Goal: Task Accomplishment & Management: Use online tool/utility

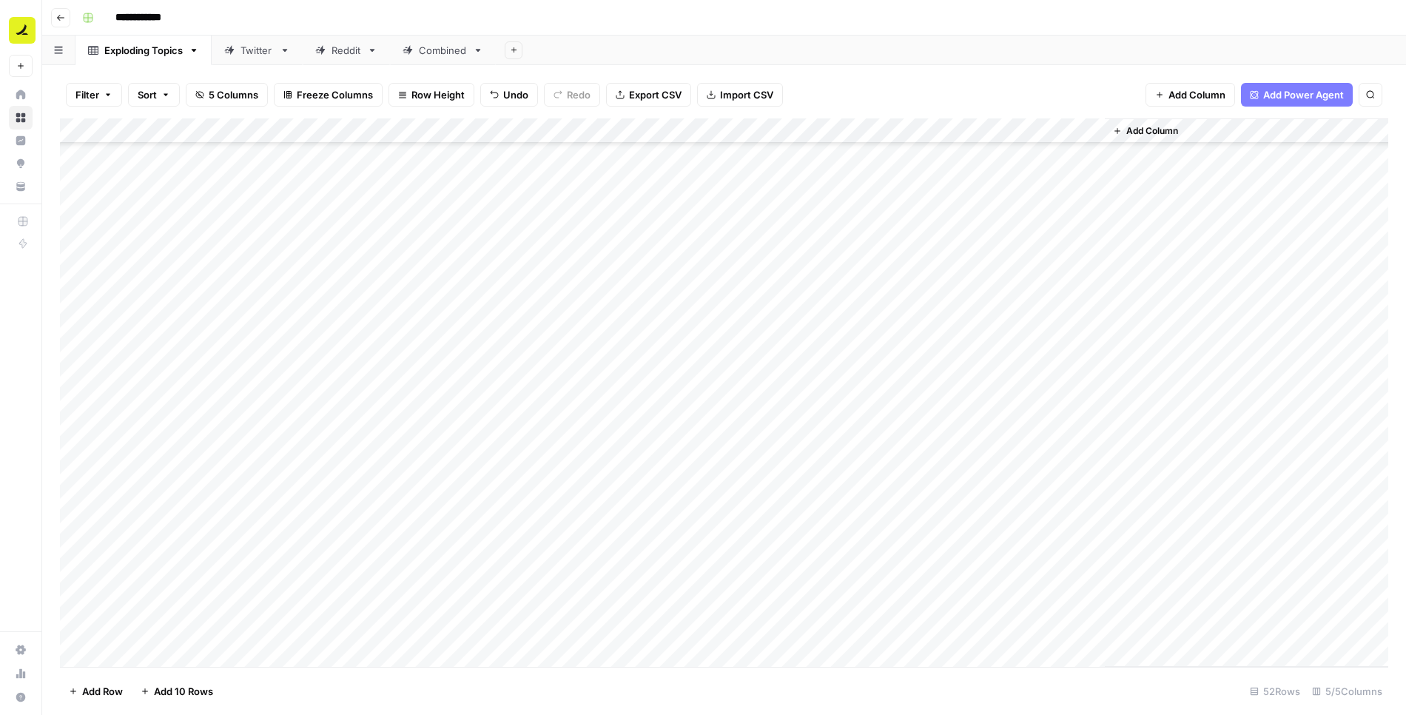
scroll to position [808, 0]
click at [723, 554] on div "Add Column" at bounding box center [724, 392] width 1329 height 549
type textarea "**********"
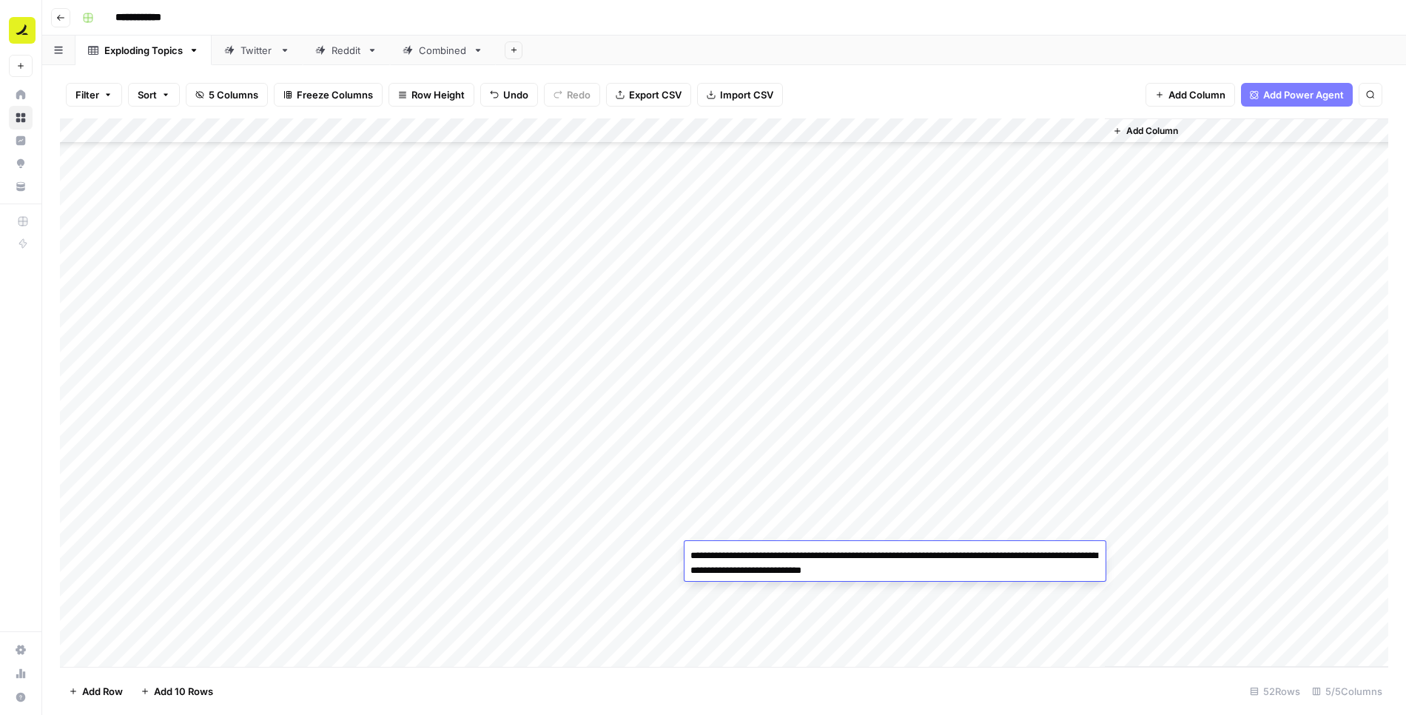
click at [635, 558] on div "Add Column" at bounding box center [724, 392] width 1329 height 549
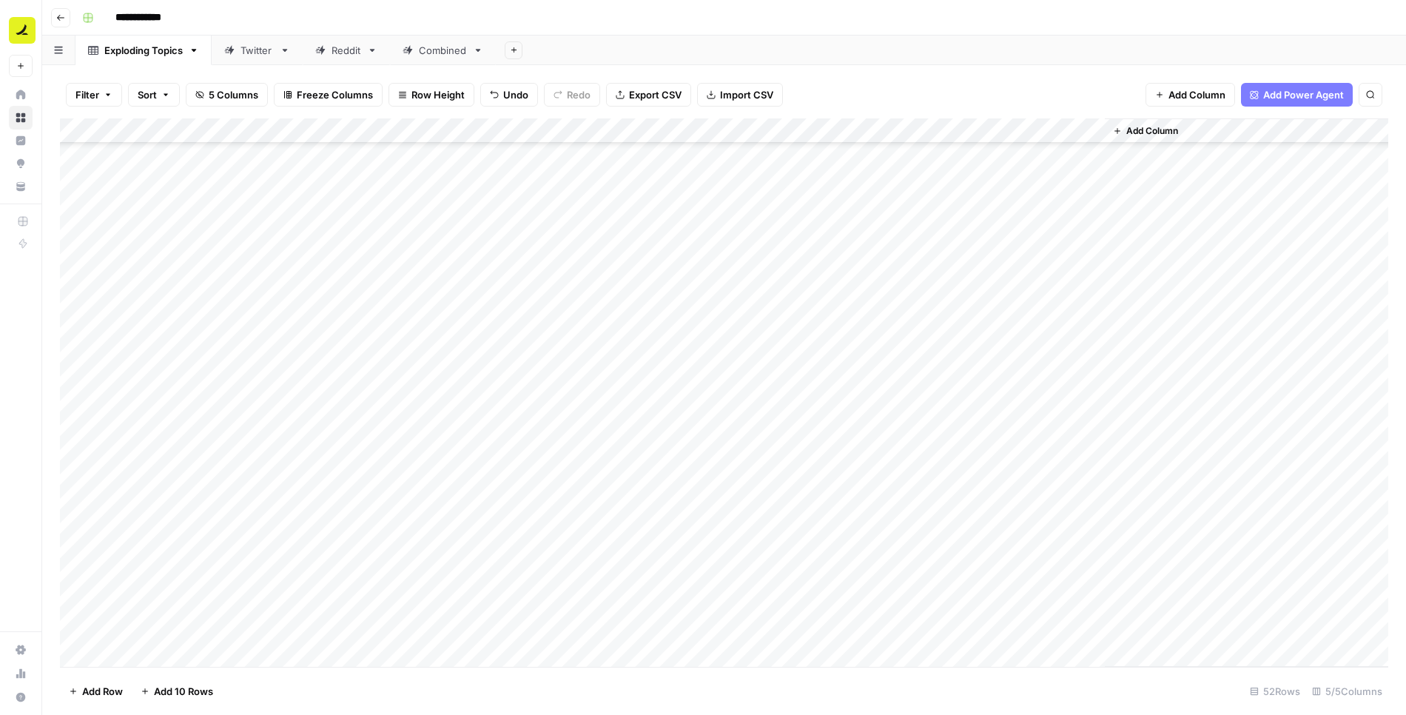
click at [487, 547] on div "Add Column" at bounding box center [724, 392] width 1329 height 549
type textarea "****"
click at [681, 549] on div "Add Column" at bounding box center [724, 392] width 1329 height 549
click at [640, 551] on div "Add Column" at bounding box center [724, 392] width 1329 height 549
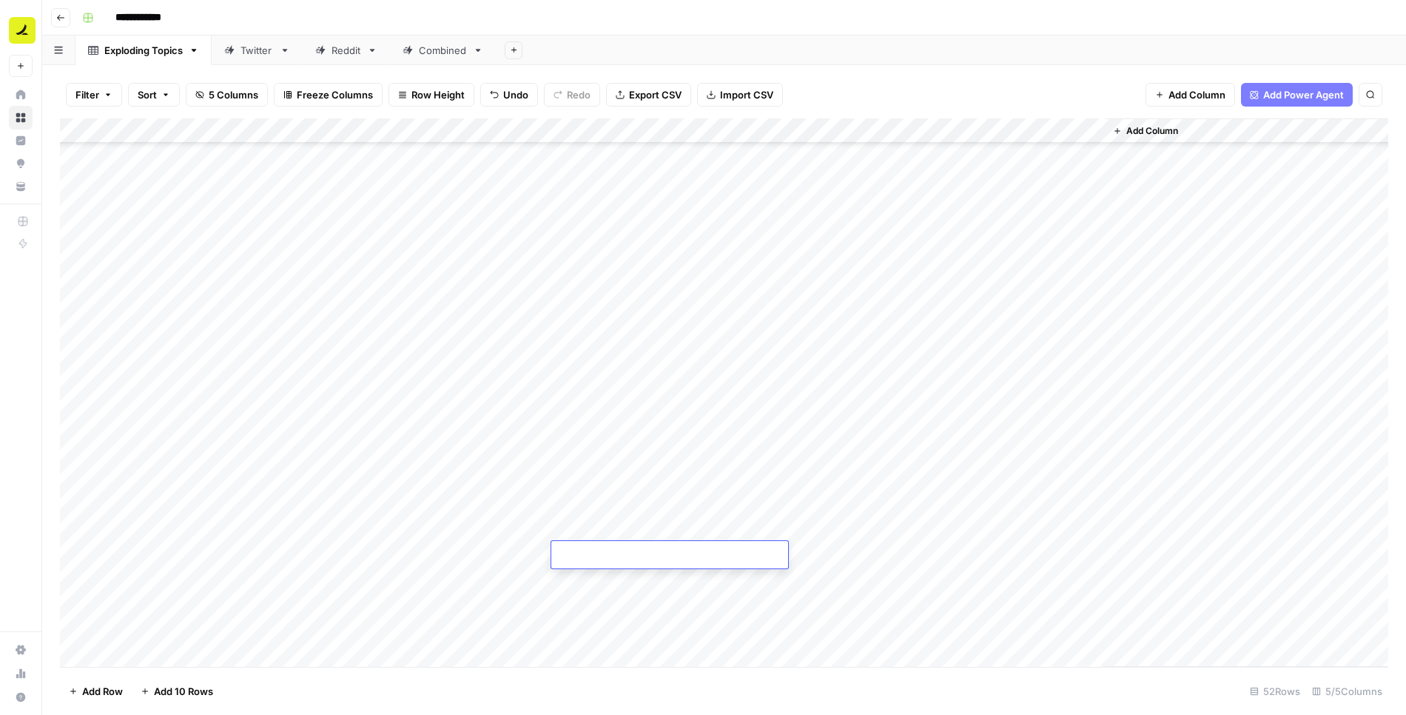
click at [640, 551] on textarea at bounding box center [669, 556] width 237 height 21
type textarea "*****"
click at [375, 555] on div "Add Column" at bounding box center [724, 392] width 1329 height 549
click at [256, 559] on textarea "**********" at bounding box center [362, 556] width 237 height 21
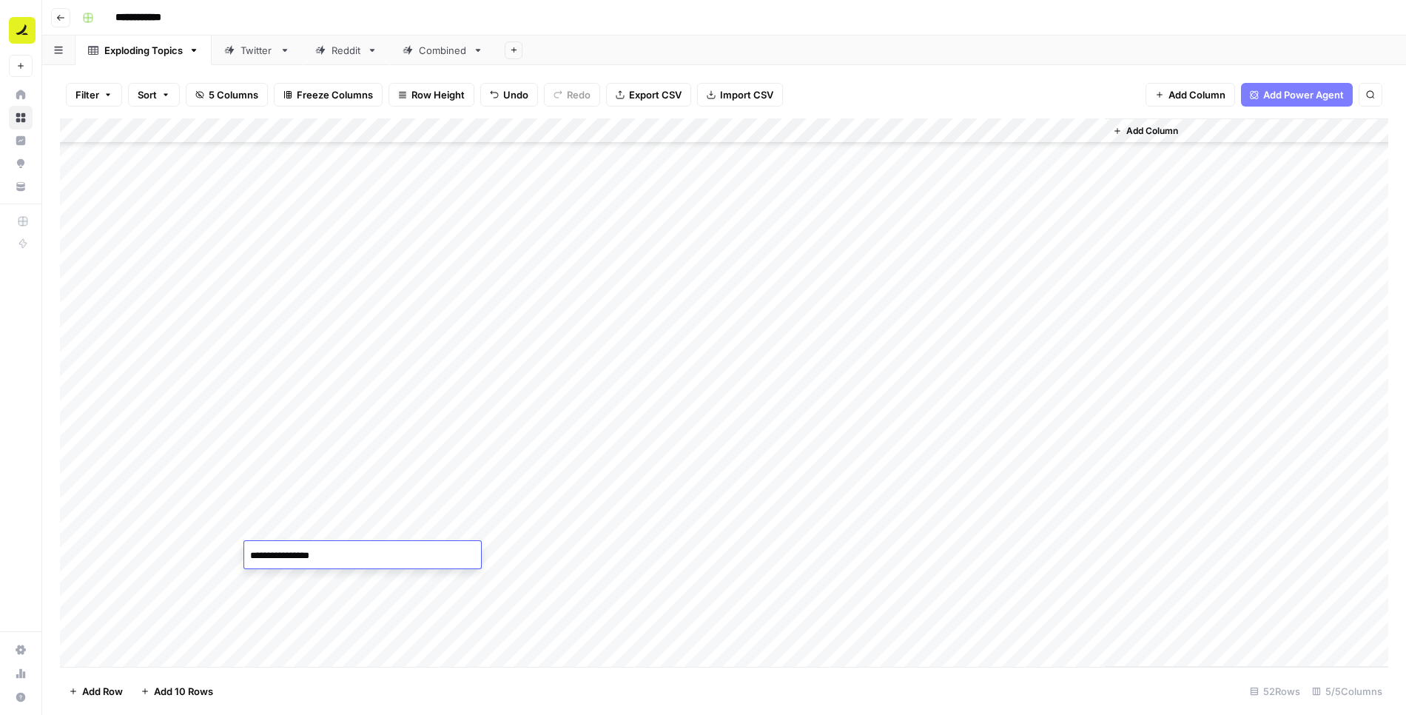
type textarea "**********"
click at [762, 537] on div "Add Column" at bounding box center [724, 392] width 1329 height 549
click at [646, 573] on div "Add Column" at bounding box center [724, 392] width 1329 height 549
click at [380, 583] on div "Add Column" at bounding box center [724, 392] width 1329 height 549
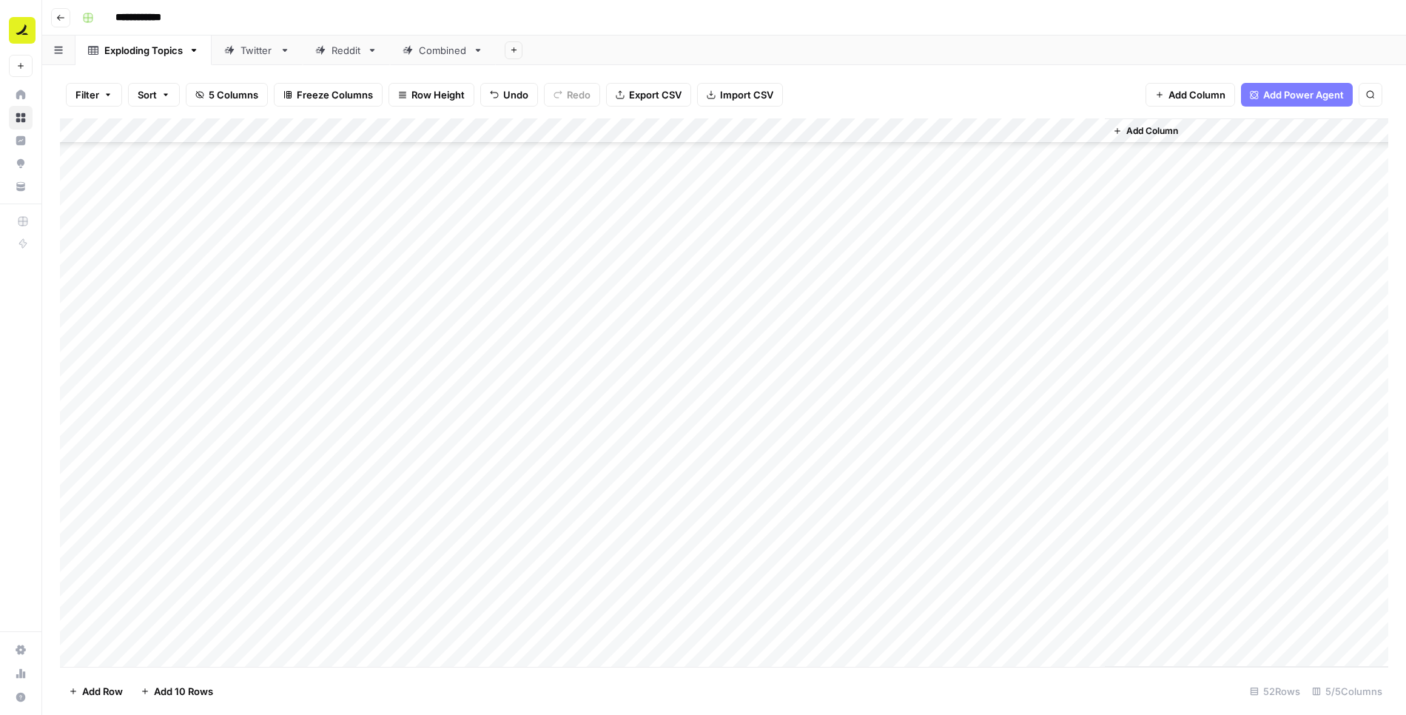
click at [380, 583] on div "Add Column" at bounding box center [724, 392] width 1329 height 549
type textarea "**********"
click at [475, 584] on div "Add Column" at bounding box center [724, 392] width 1329 height 549
type textarea "****"
type textarea "*****"
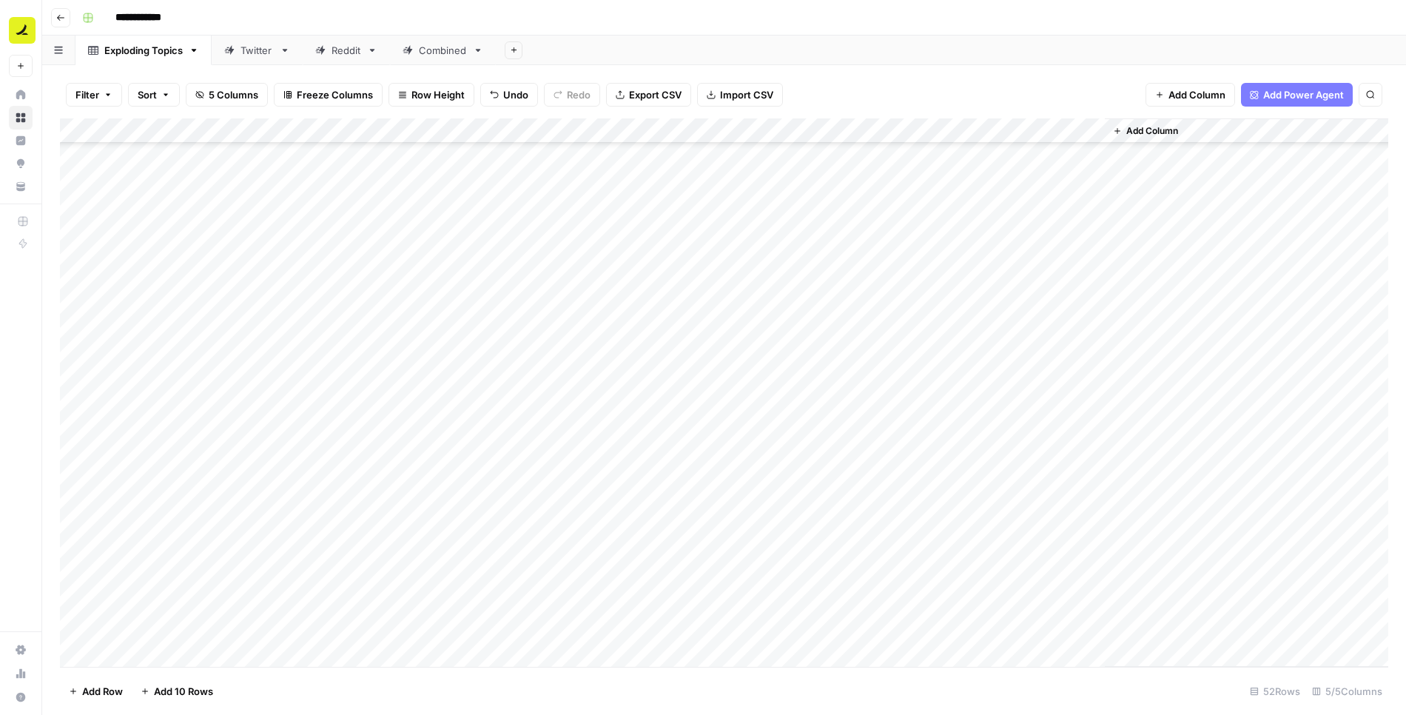
click at [742, 570] on div "Add Column" at bounding box center [724, 392] width 1329 height 549
type textarea "**********"
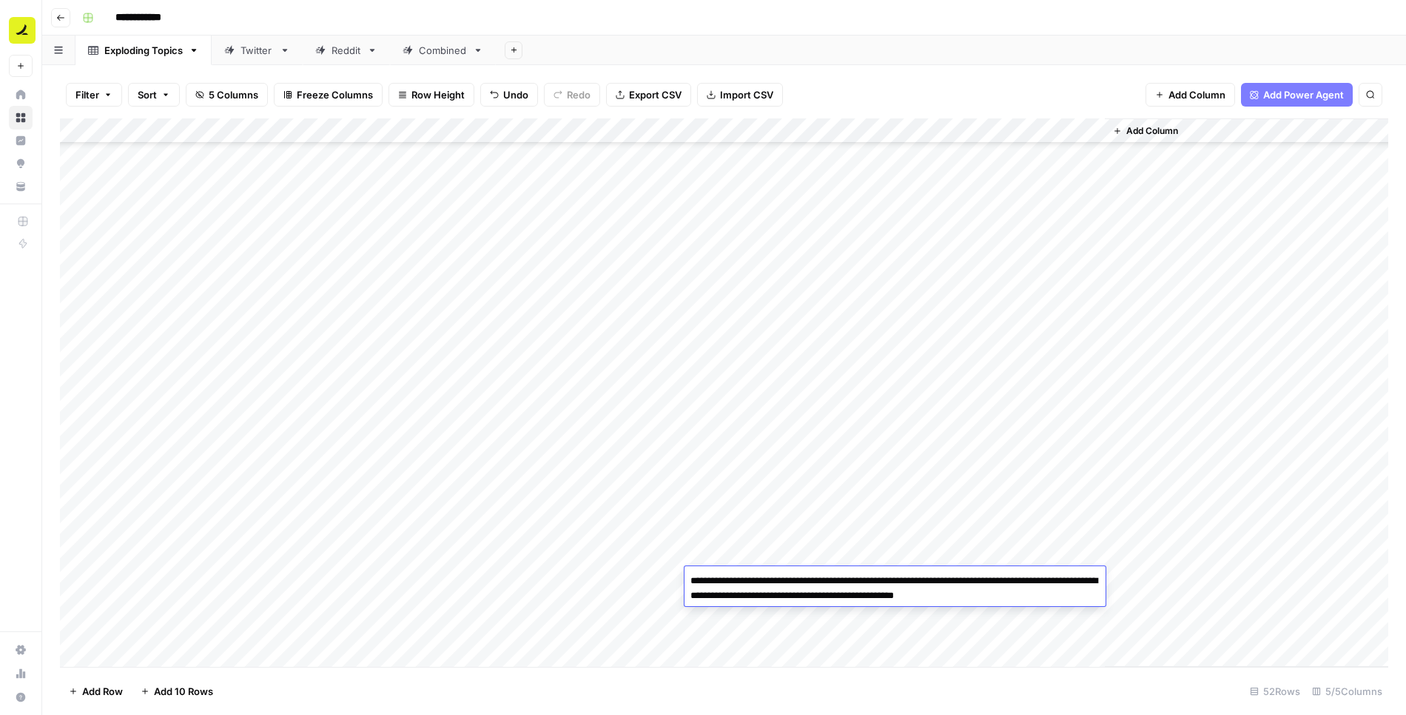
click at [617, 606] on div "Add Column" at bounding box center [724, 392] width 1329 height 549
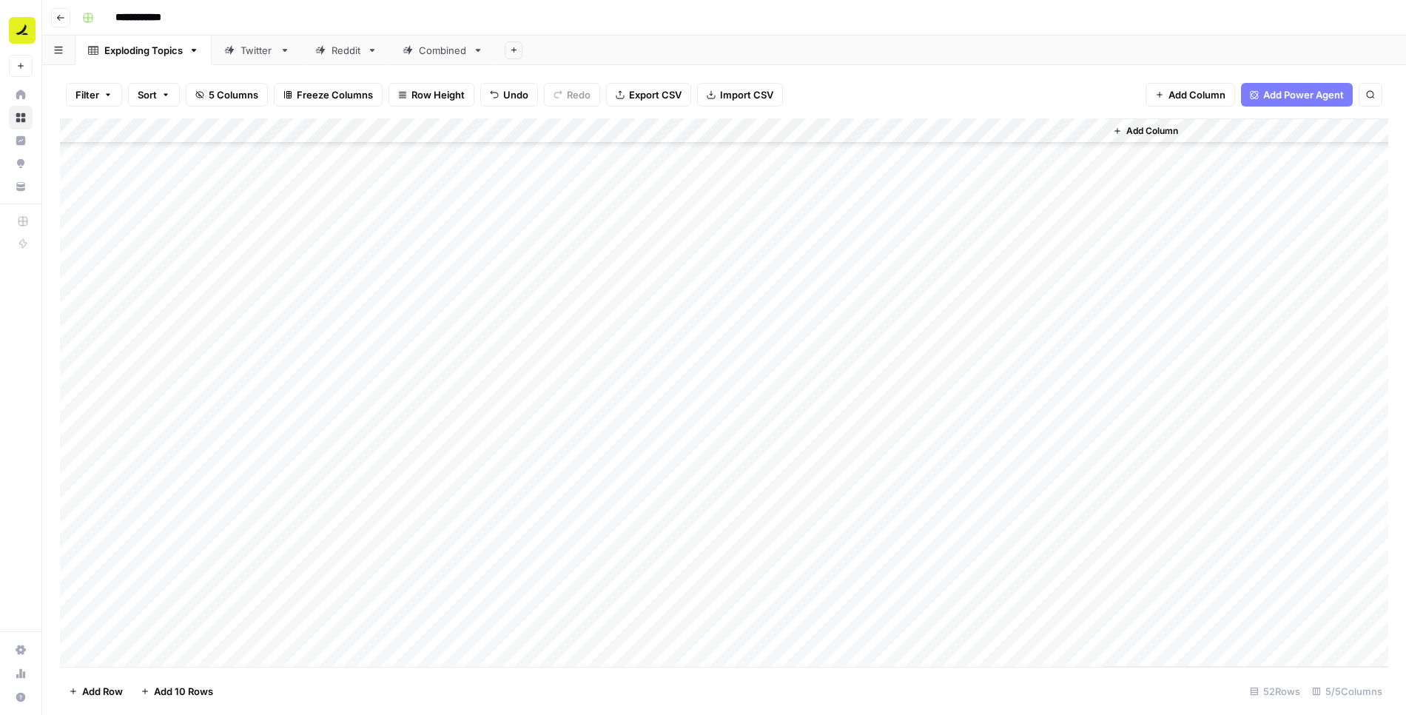
click at [711, 600] on div "Add Column" at bounding box center [724, 392] width 1329 height 549
click at [635, 607] on div "Add Column" at bounding box center [724, 392] width 1329 height 549
click at [369, 608] on div "Add Column" at bounding box center [724, 392] width 1329 height 549
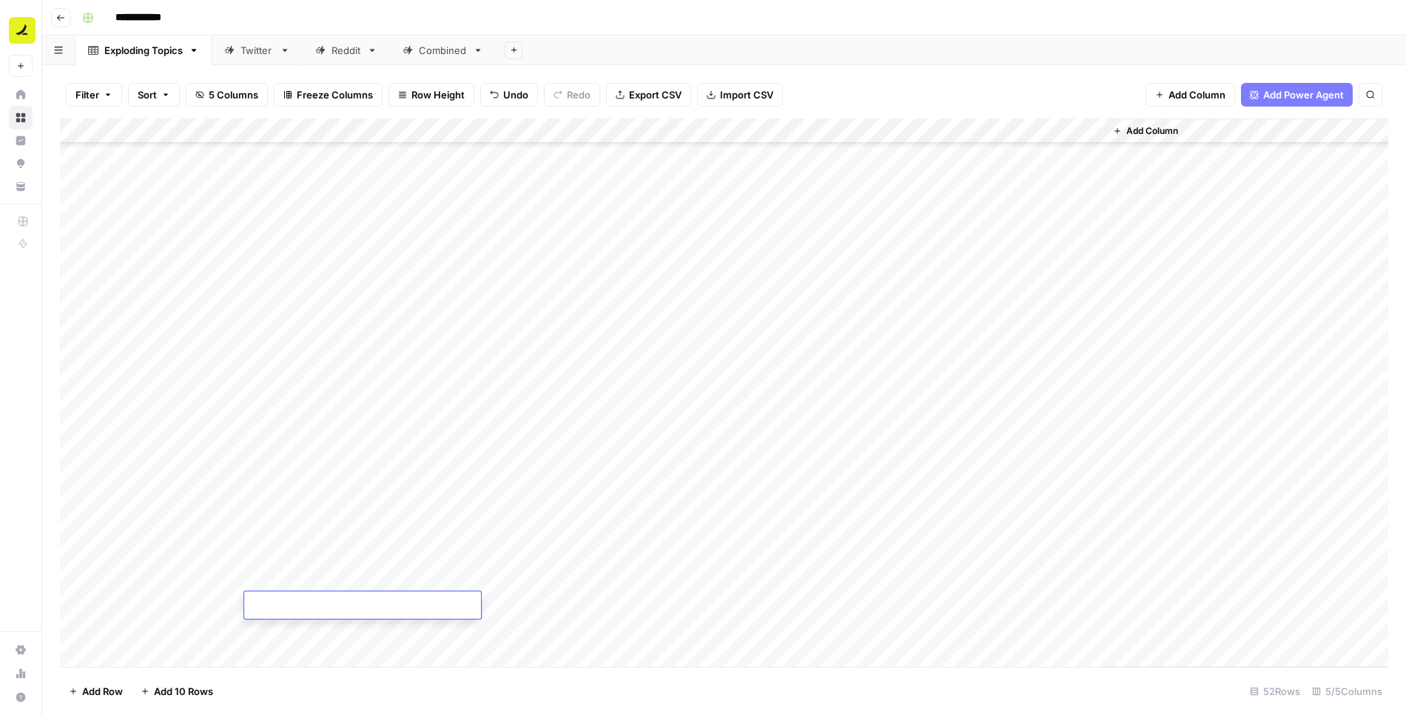
type textarea "**********"
click at [603, 608] on div "Add Column" at bounding box center [724, 392] width 1329 height 549
click at [751, 603] on div "Add Column" at bounding box center [724, 392] width 1329 height 549
type textarea "**********"
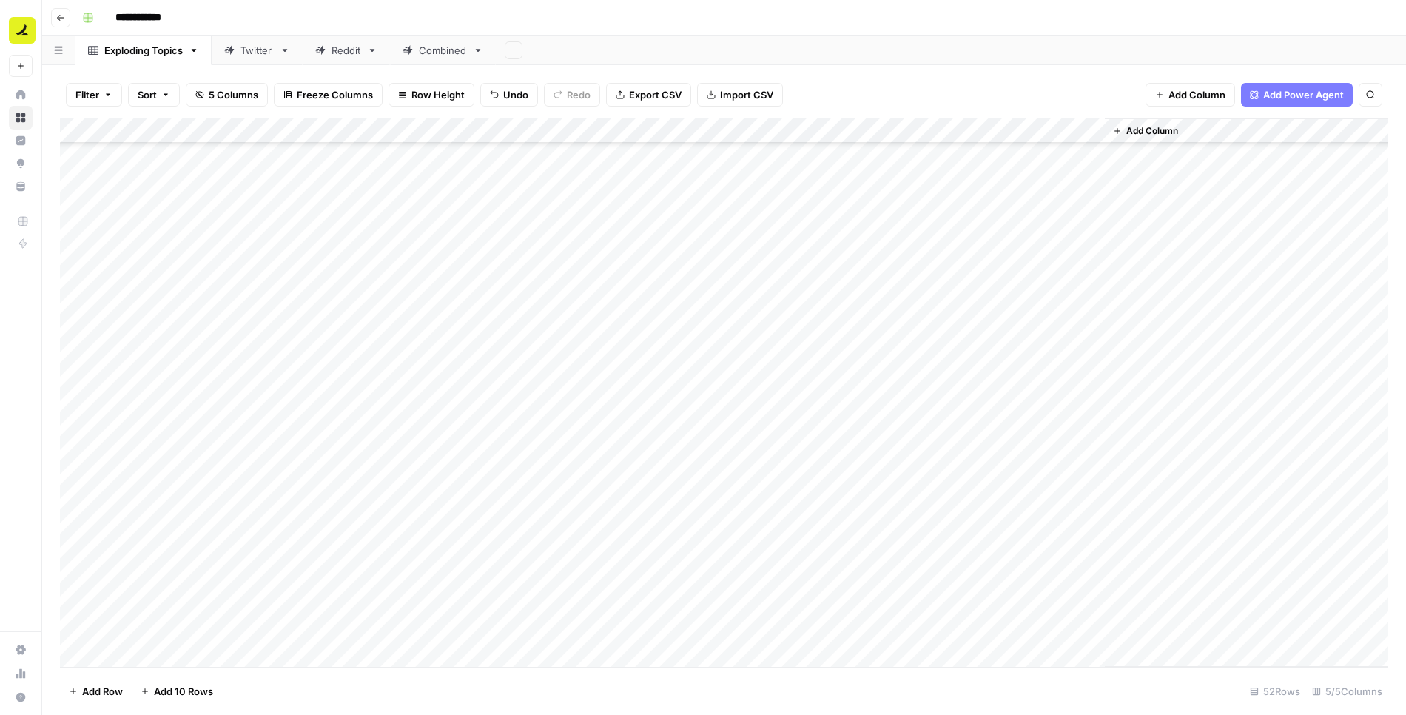
click at [627, 608] on div "Add Column" at bounding box center [724, 392] width 1329 height 549
click at [627, 604] on div "Add Column" at bounding box center [724, 392] width 1329 height 549
click at [627, 604] on textarea at bounding box center [669, 606] width 237 height 21
type textarea "*****"
click at [499, 606] on div "Add Column" at bounding box center [724, 392] width 1329 height 549
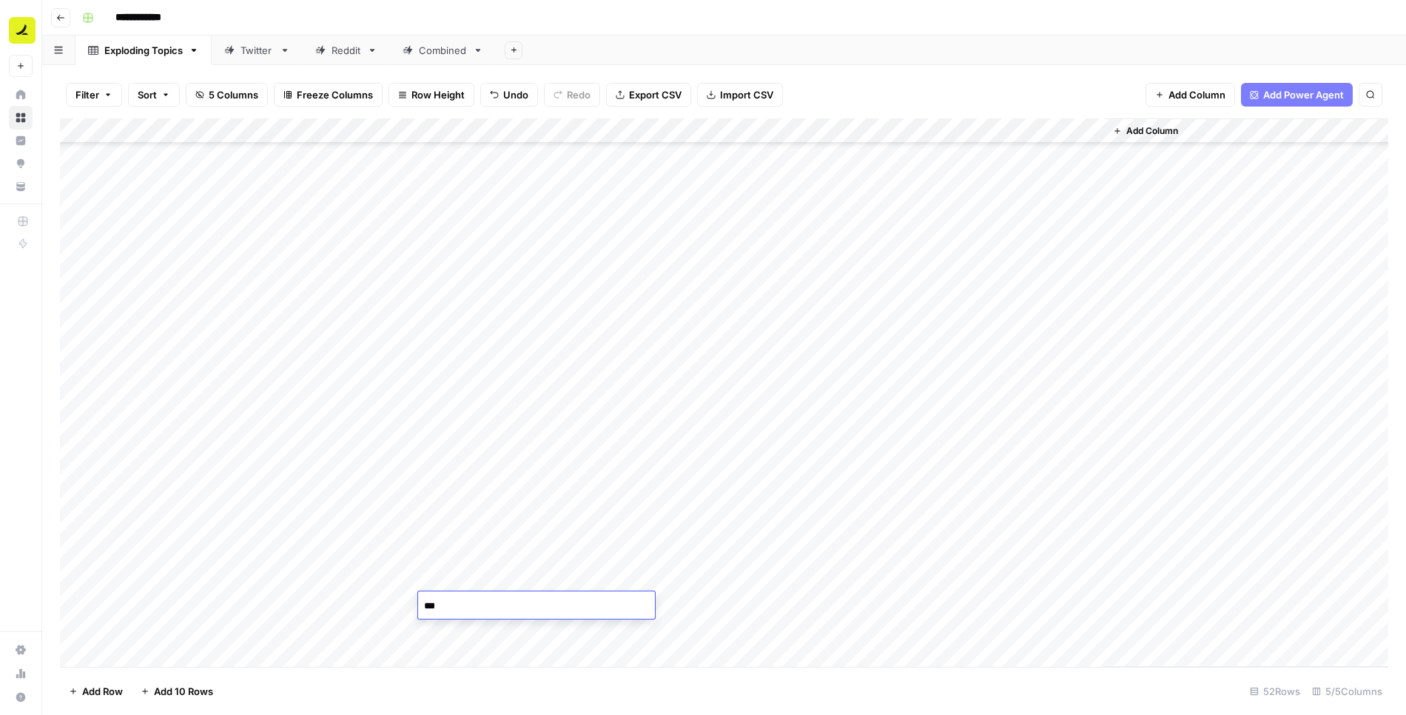
type textarea "****"
click at [354, 631] on div "Add Column" at bounding box center [724, 392] width 1329 height 549
type textarea "**********"
click at [359, 586] on div "Add Column" at bounding box center [724, 392] width 1329 height 549
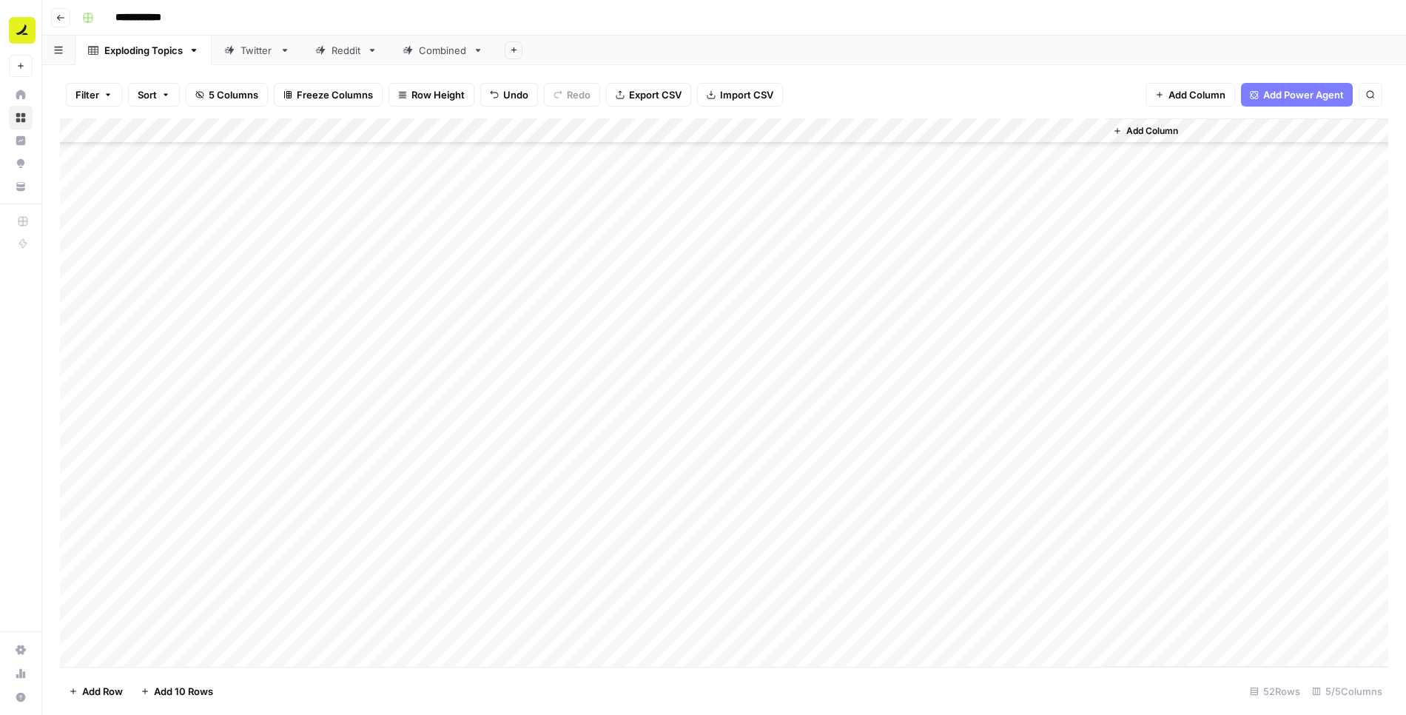
click at [635, 632] on div "Add Column" at bounding box center [724, 392] width 1329 height 549
click at [494, 631] on div "Add Column" at bounding box center [724, 392] width 1329 height 549
type textarea "****"
click at [735, 631] on div "Add Column" at bounding box center [724, 392] width 1329 height 549
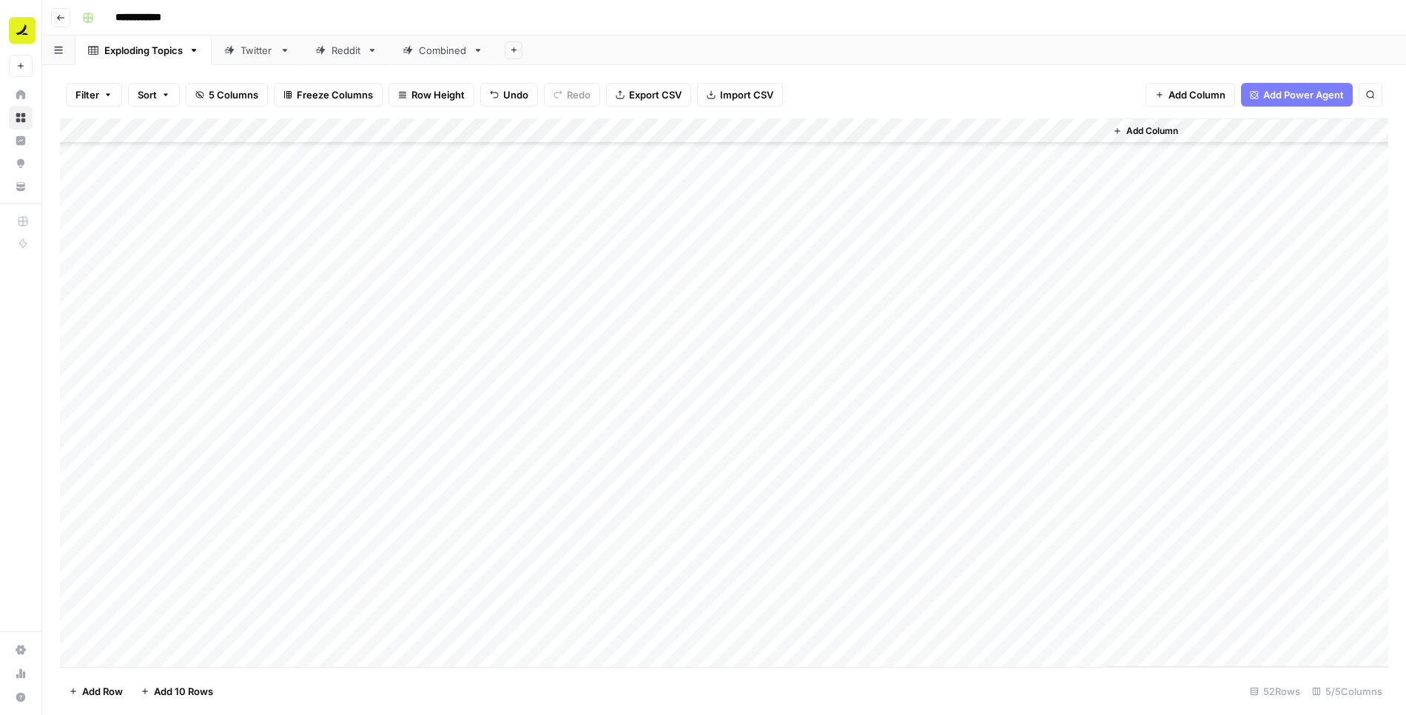
click at [735, 631] on div "Add Column" at bounding box center [724, 392] width 1329 height 549
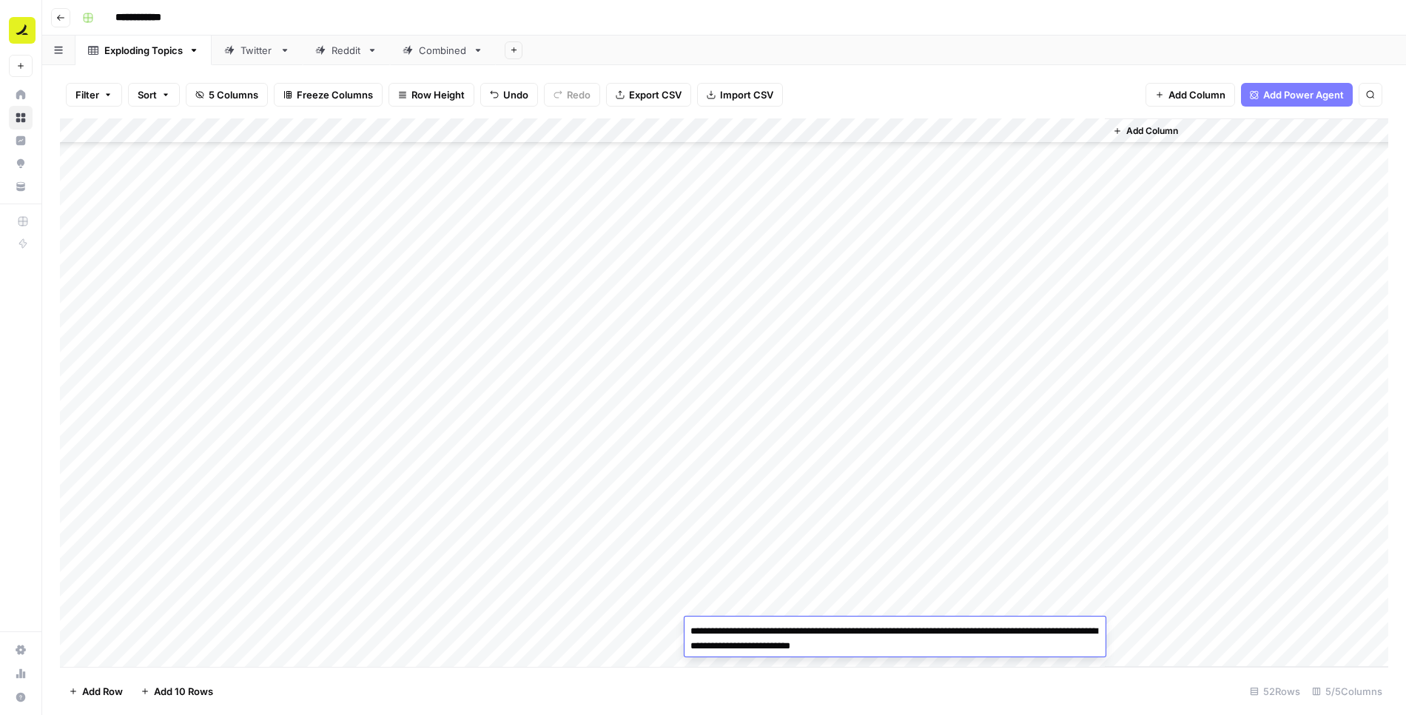
click at [621, 604] on div "Add Column" at bounding box center [724, 392] width 1329 height 549
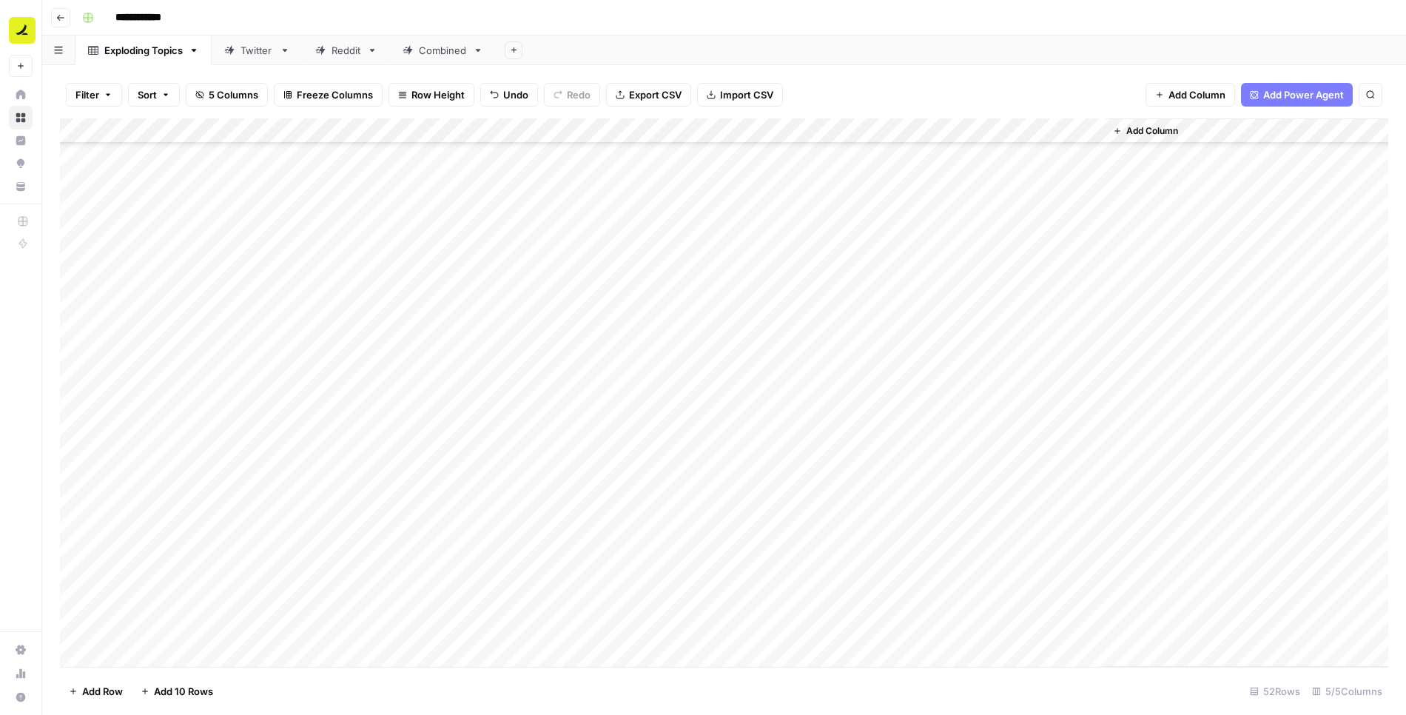
click at [171, 694] on span "Add 10 Rows" at bounding box center [183, 691] width 59 height 15
click at [727, 398] on div "Add Column" at bounding box center [724, 392] width 1329 height 549
type textarea "**********"
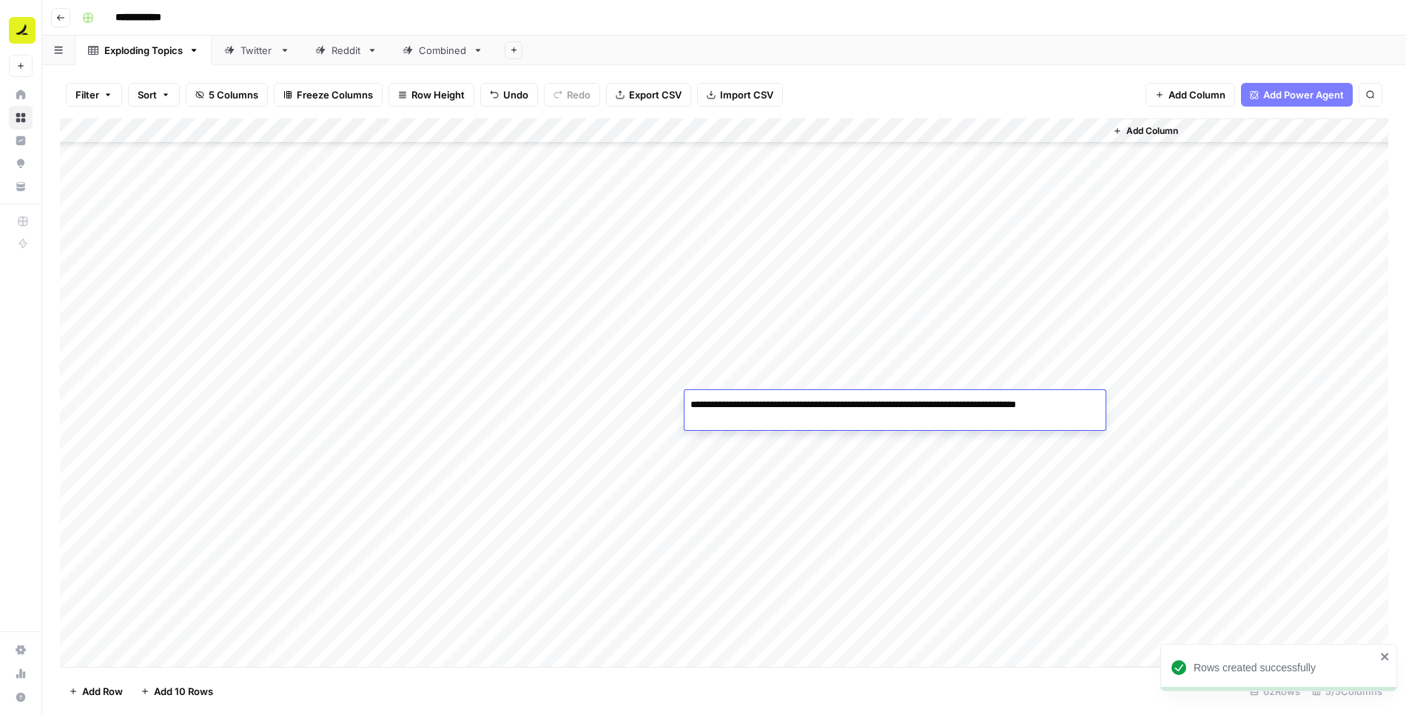
click at [631, 407] on div "Add Column" at bounding box center [724, 392] width 1329 height 549
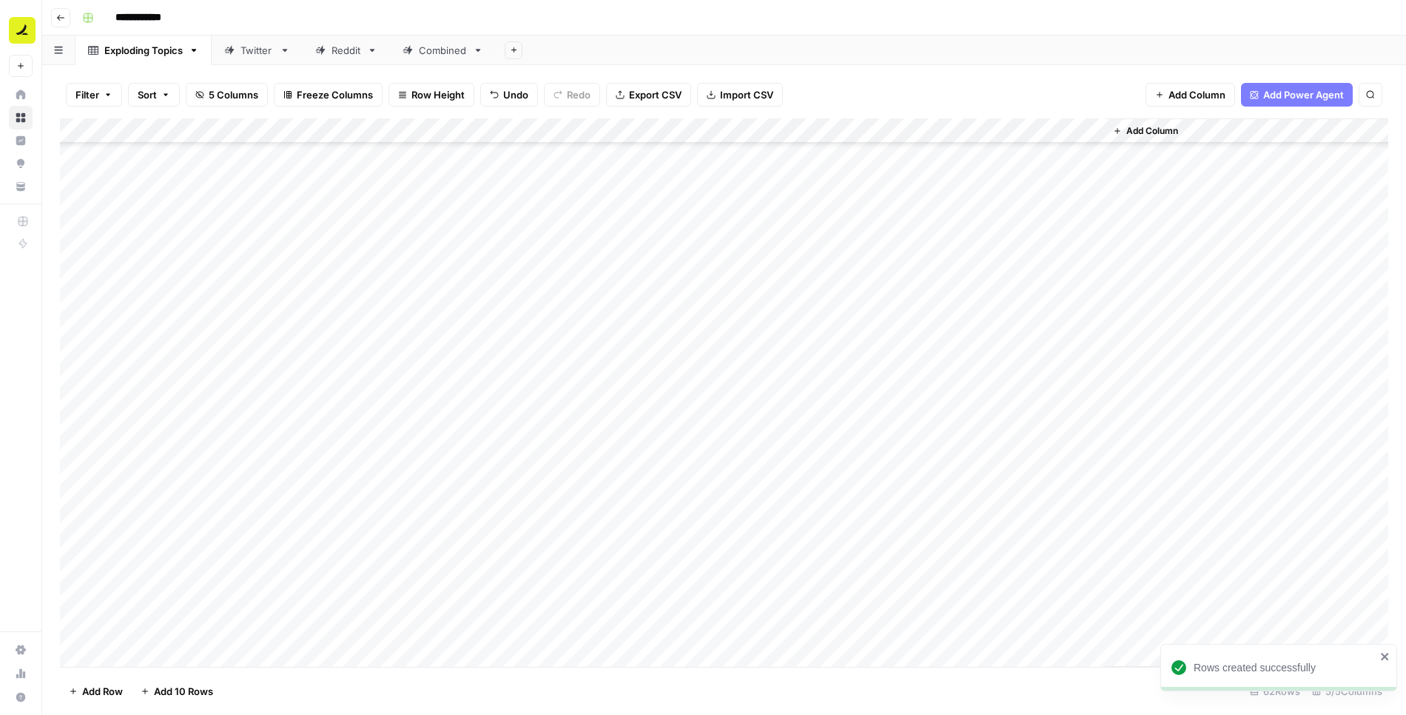
click at [365, 403] on div "Add Column" at bounding box center [724, 392] width 1329 height 549
click at [369, 499] on div "Add Column" at bounding box center [724, 392] width 1329 height 549
click at [484, 403] on div "Add Column" at bounding box center [724, 392] width 1329 height 549
click at [585, 403] on div "Add Column" at bounding box center [724, 392] width 1329 height 549
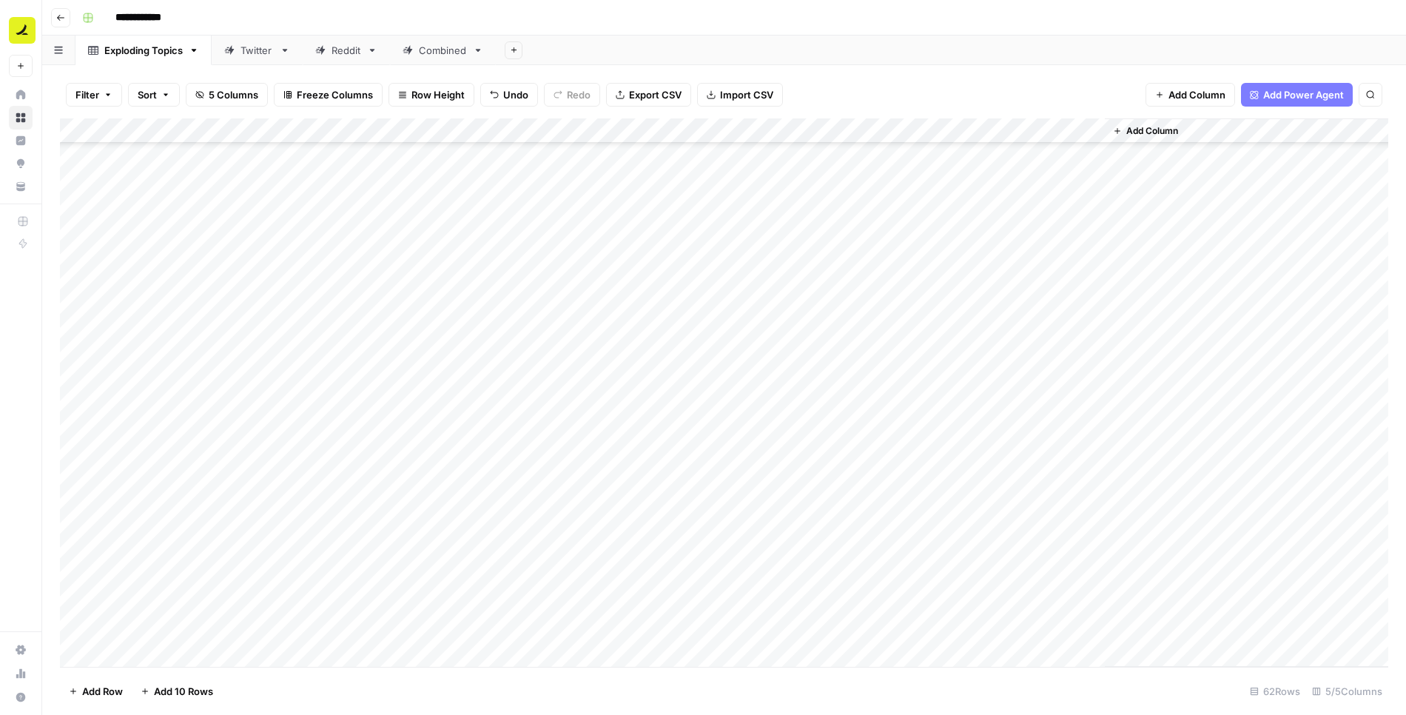
click at [585, 403] on div "Add Column" at bounding box center [724, 392] width 1329 height 549
type textarea "*****"
click at [479, 411] on div "Add Column" at bounding box center [724, 392] width 1329 height 549
type textarea "****"
click at [352, 432] on div "Add Column" at bounding box center [724, 392] width 1329 height 549
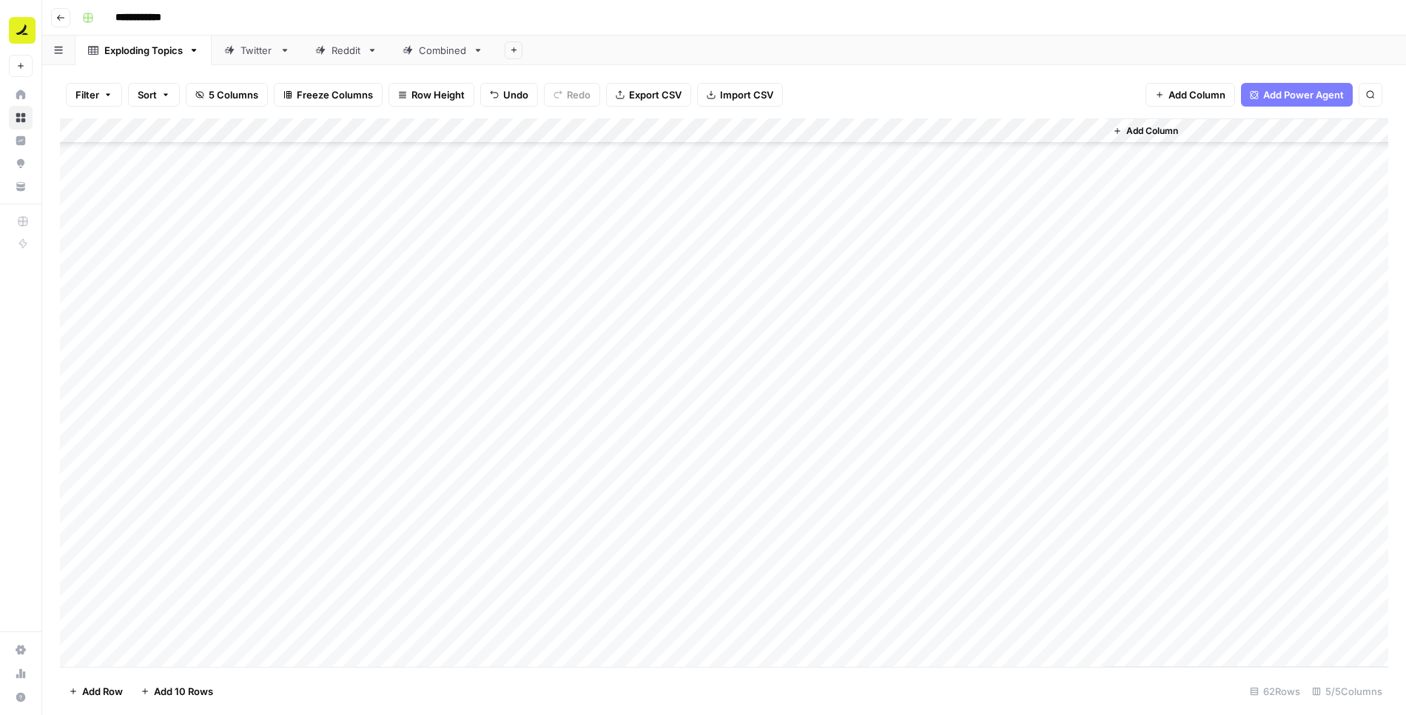
click at [352, 432] on div "Add Column" at bounding box center [724, 392] width 1329 height 549
click at [354, 480] on div "Add Column" at bounding box center [724, 392] width 1329 height 549
click at [594, 432] on div "Add Column" at bounding box center [724, 392] width 1329 height 549
click at [492, 433] on div "Add Column" at bounding box center [724, 392] width 1329 height 549
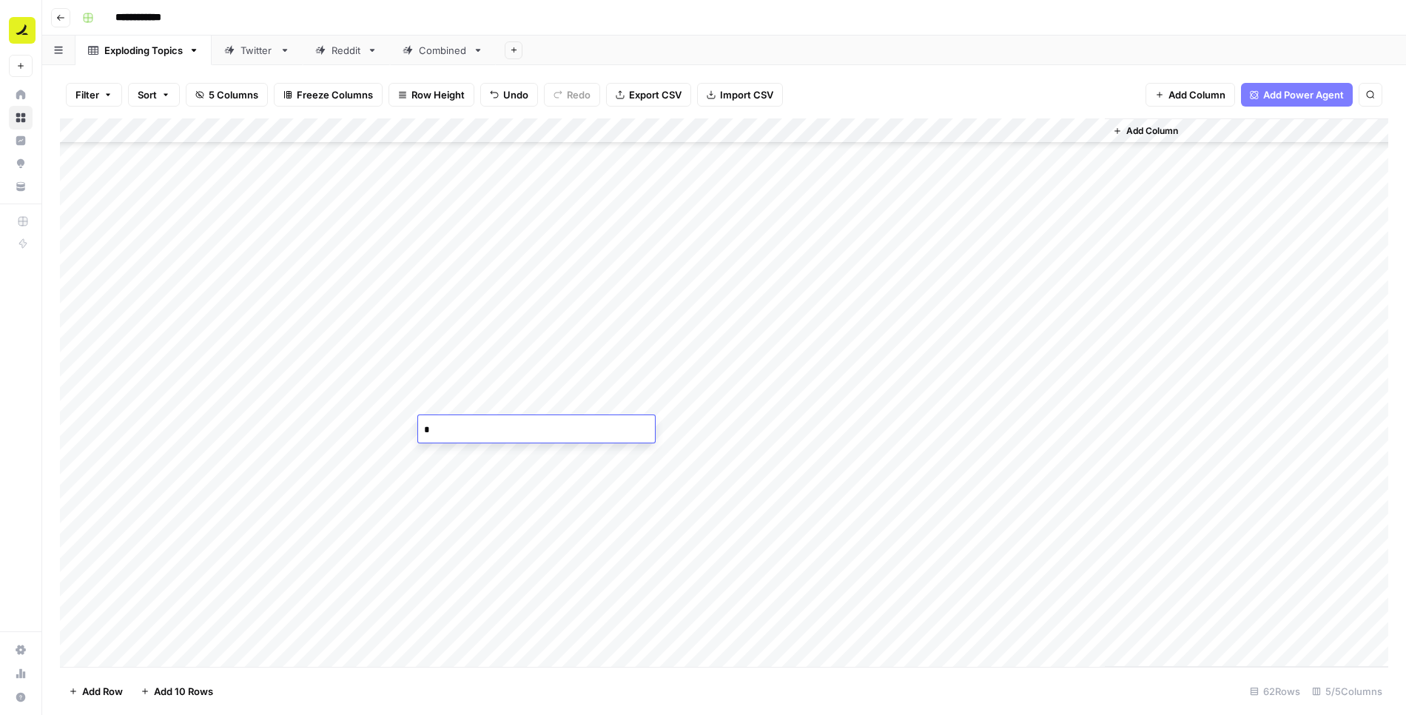
type textarea "**"
click at [782, 439] on div "Add Column" at bounding box center [724, 392] width 1329 height 549
type textarea "**********"
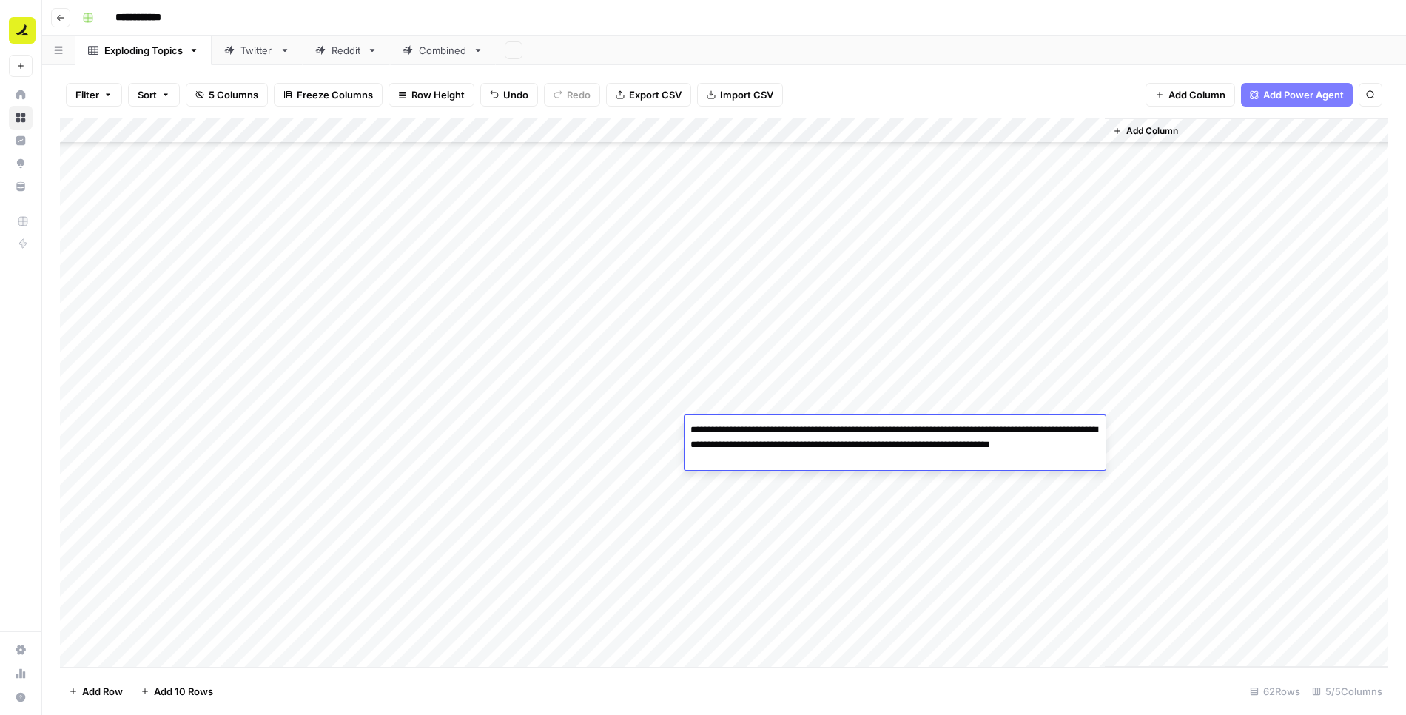
click at [640, 474] on div "Add Column" at bounding box center [724, 392] width 1329 height 549
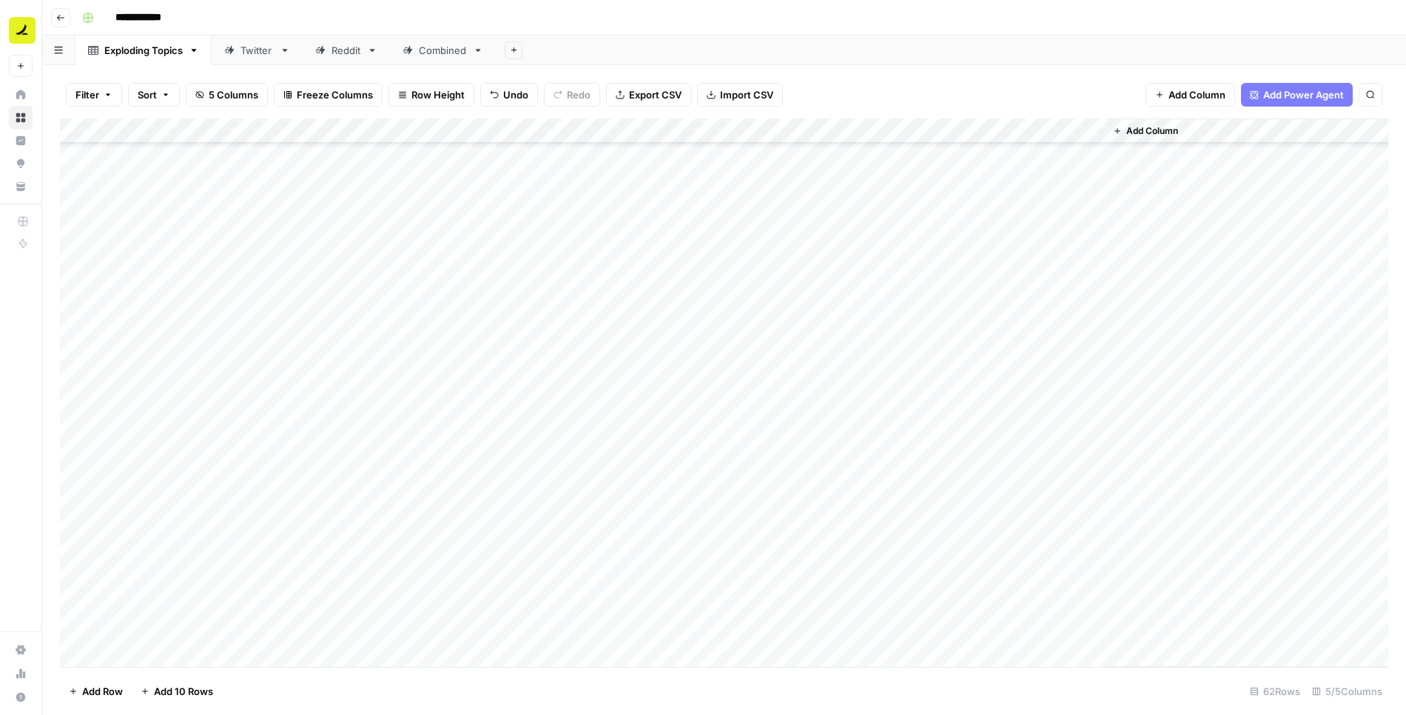
click at [337, 459] on div "Add Column" at bounding box center [724, 392] width 1329 height 549
click at [336, 506] on div "Add Column" at bounding box center [724, 392] width 1329 height 549
click at [594, 449] on div "Add Column" at bounding box center [724, 392] width 1329 height 549
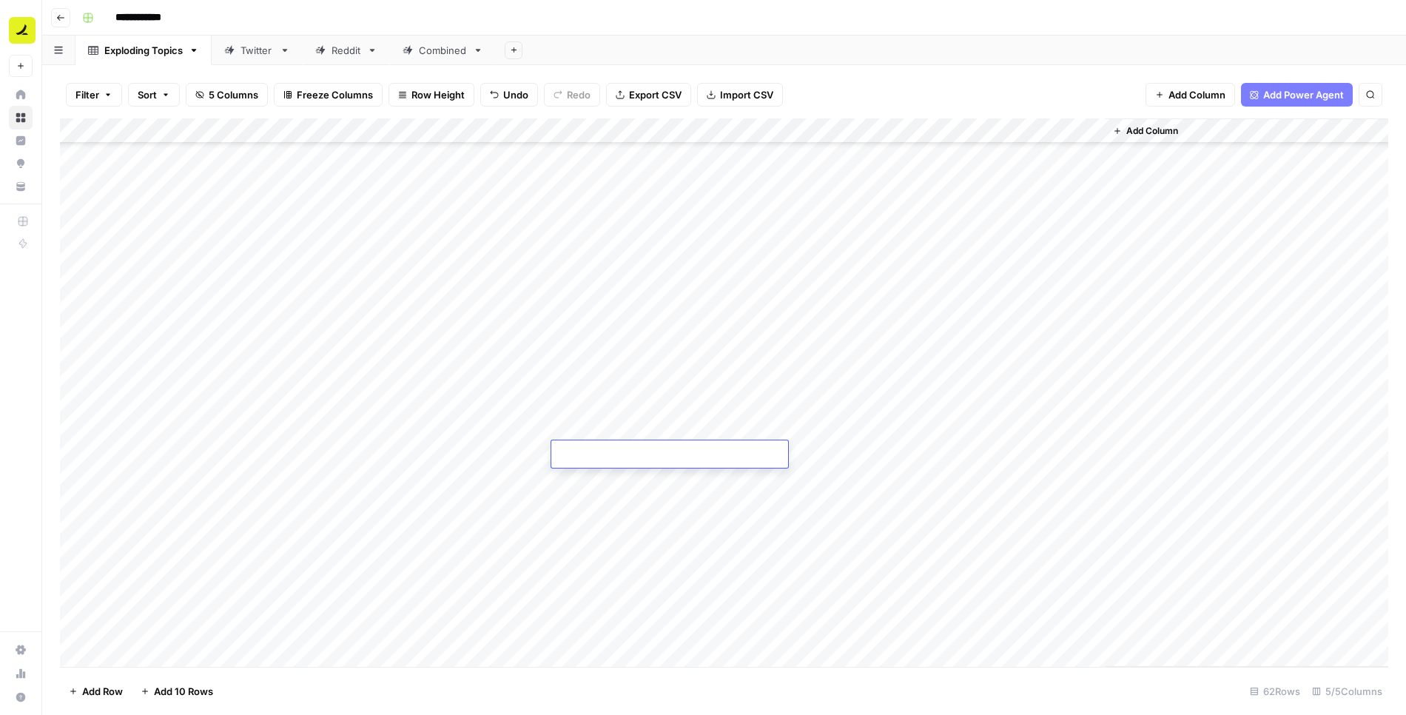
type textarea "*****"
click at [480, 436] on div "Add Column" at bounding box center [724, 392] width 1329 height 549
click at [474, 457] on div "Add Column" at bounding box center [724, 392] width 1329 height 549
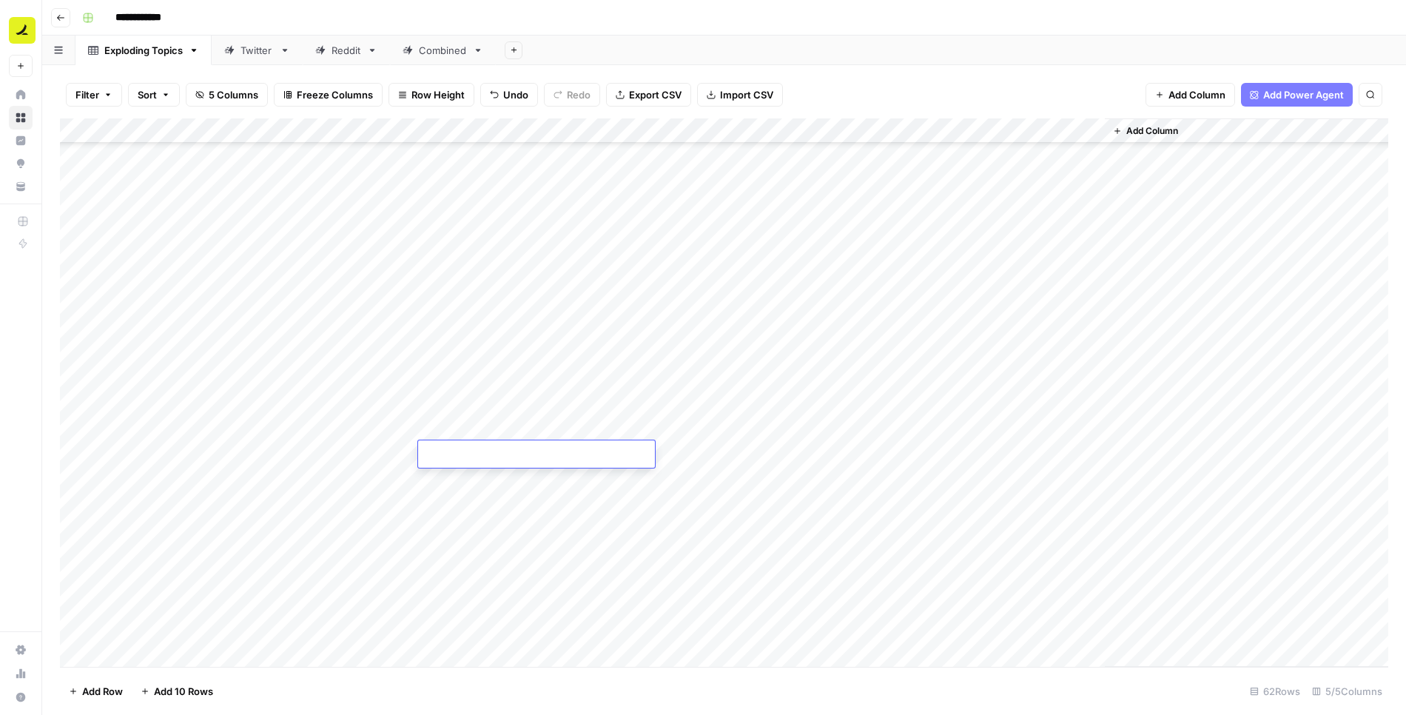
type textarea "**"
click at [474, 517] on div "Add Column" at bounding box center [724, 392] width 1329 height 549
click at [710, 456] on div "Add Column" at bounding box center [724, 392] width 1329 height 549
type textarea "**********"
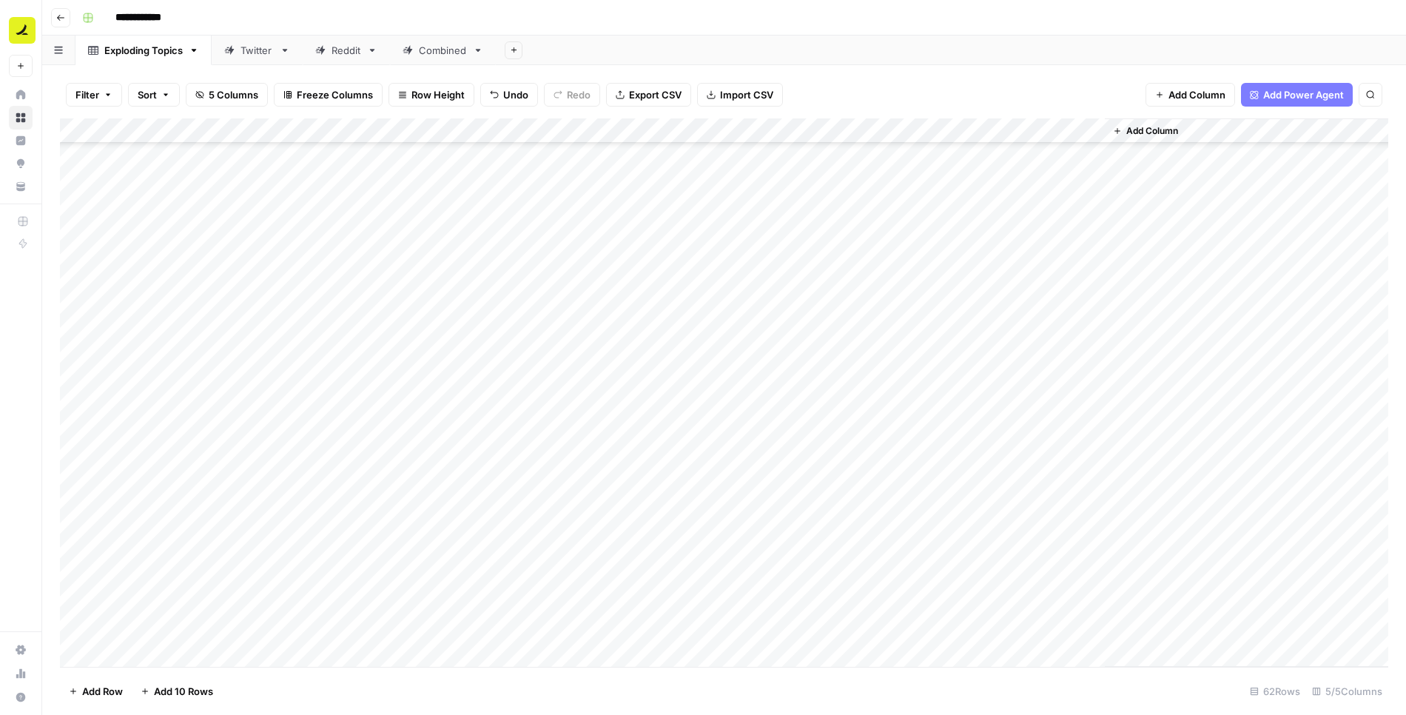
click at [627, 492] on div "Add Column" at bounding box center [724, 392] width 1329 height 549
click at [343, 482] on div "Add Column" at bounding box center [724, 392] width 1329 height 549
click at [339, 550] on div "Add Column" at bounding box center [724, 392] width 1329 height 549
click at [485, 473] on div "Add Column" at bounding box center [724, 392] width 1329 height 549
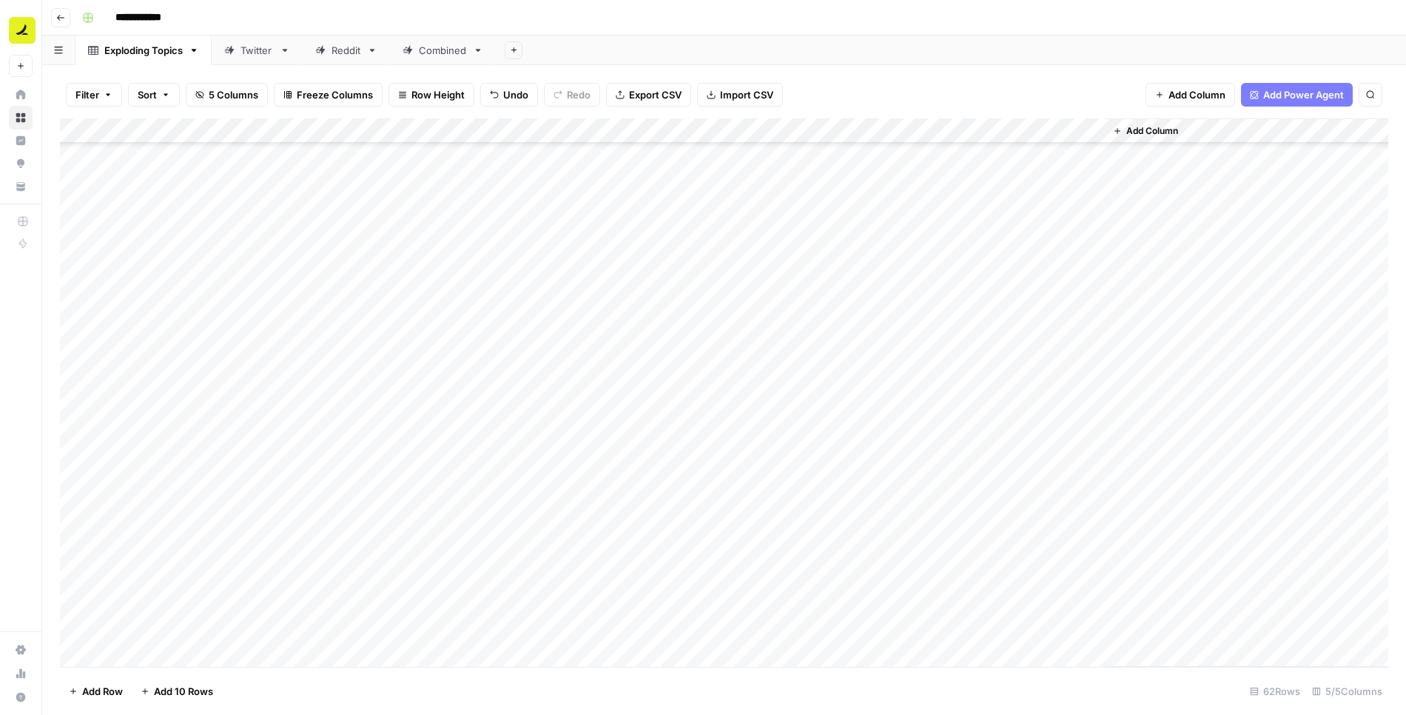
click at [485, 473] on div "Add Column" at bounding box center [724, 392] width 1329 height 549
type textarea "*****"
click at [733, 484] on div "Add Column" at bounding box center [724, 392] width 1329 height 549
click at [634, 511] on div "Add Column" at bounding box center [724, 392] width 1329 height 549
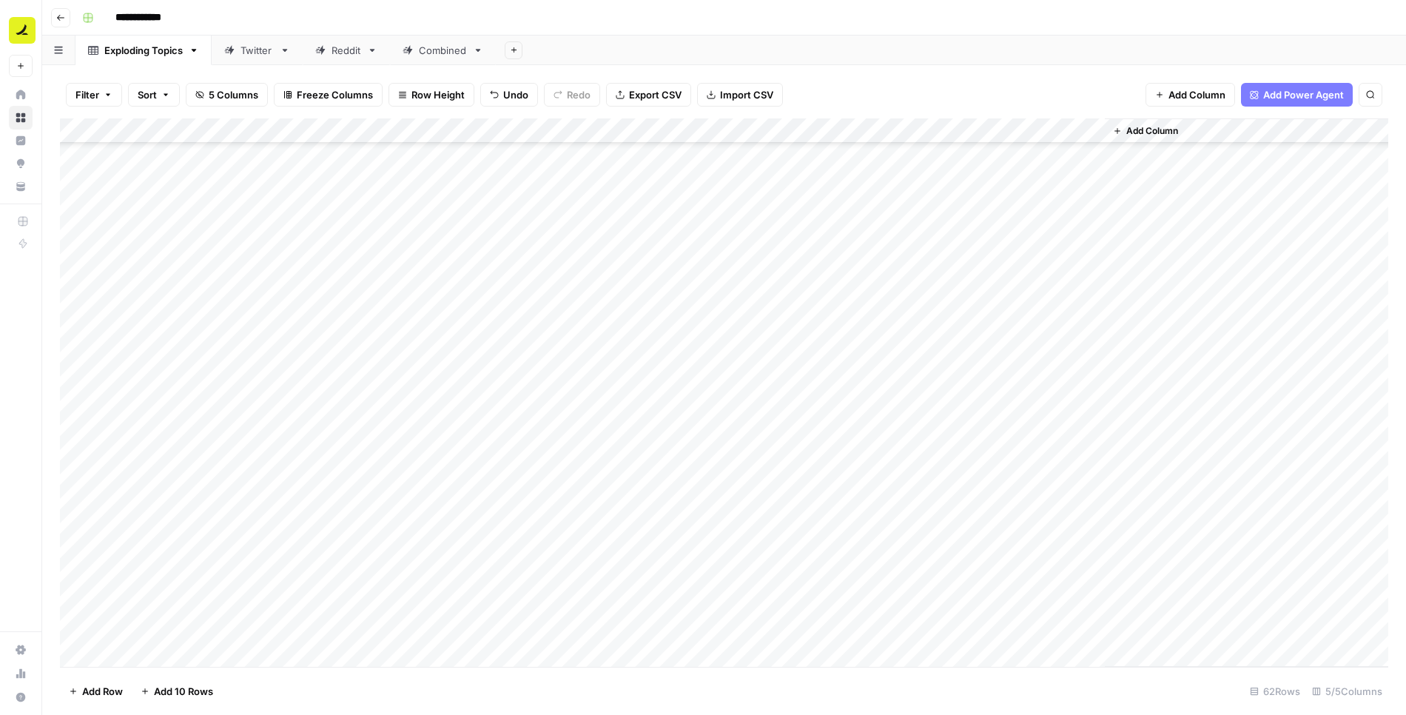
click at [356, 503] on div "Add Column" at bounding box center [724, 392] width 1329 height 549
type textarea "****"
click at [634, 500] on div "Add Column" at bounding box center [724, 392] width 1329 height 549
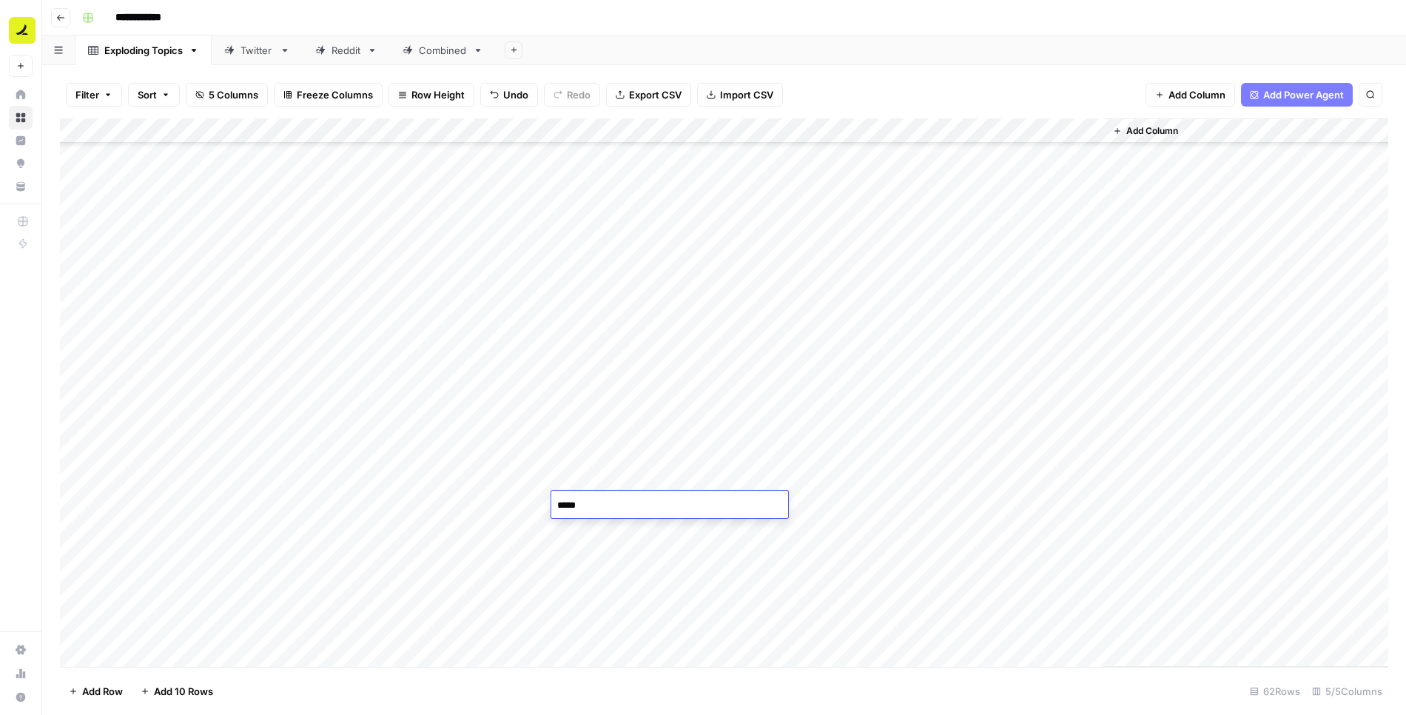
click at [628, 543] on div "Add Column" at bounding box center [724, 392] width 1329 height 549
click at [779, 505] on div "Add Column" at bounding box center [724, 392] width 1329 height 549
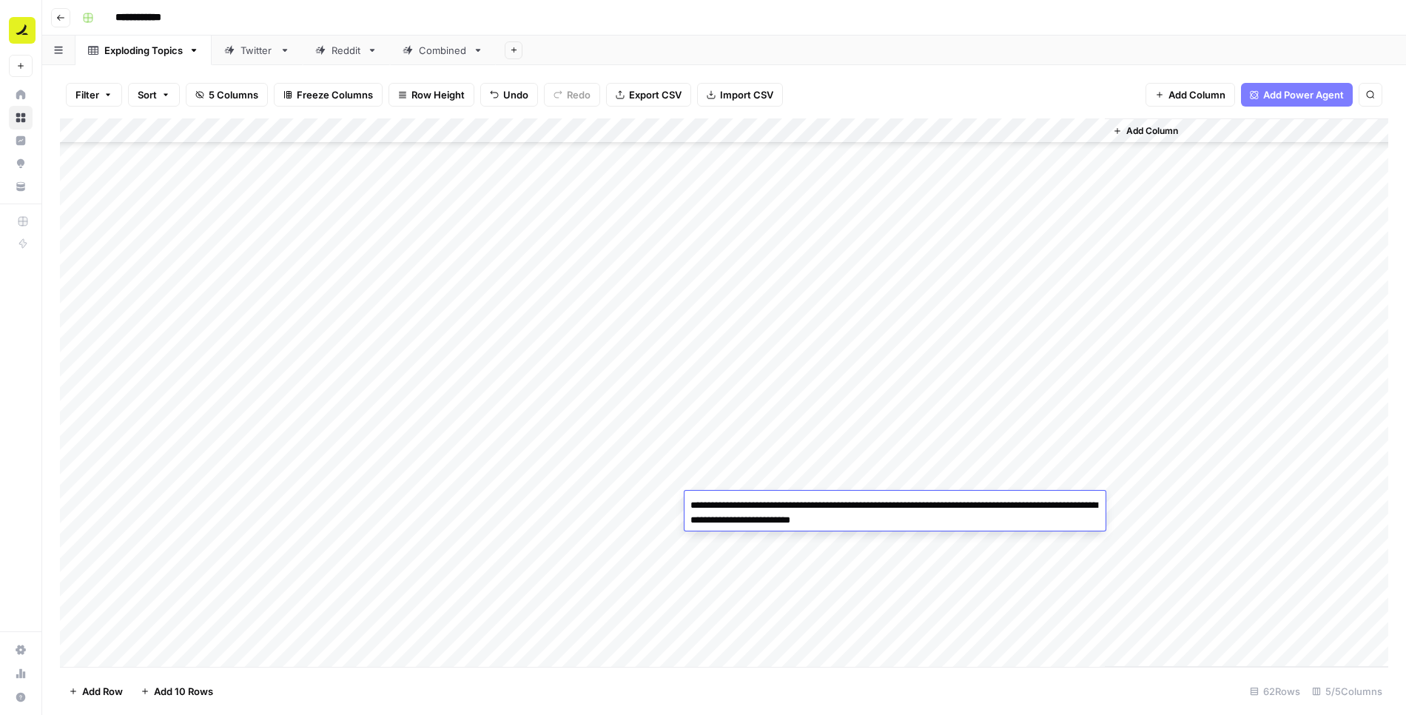
click at [663, 536] on div "Add Column" at bounding box center [724, 392] width 1329 height 549
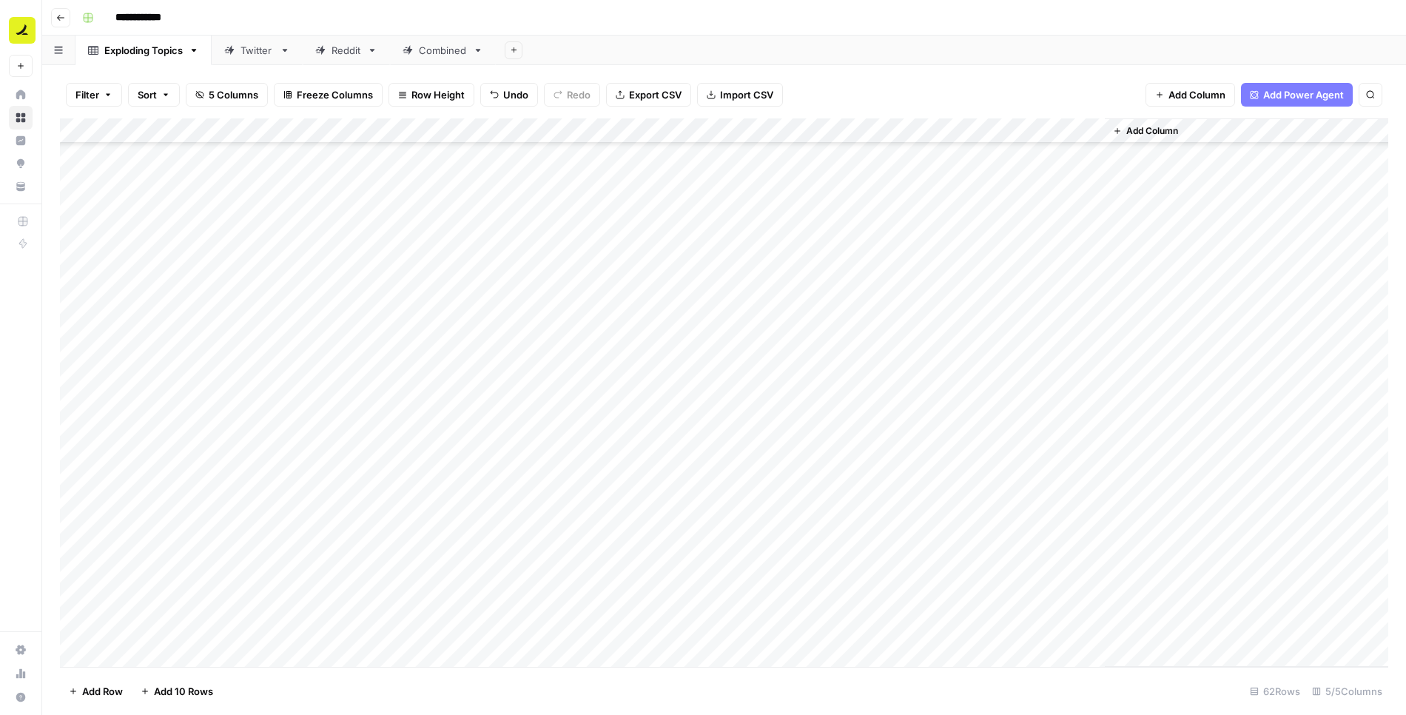
click at [182, 360] on div "Add Column" at bounding box center [724, 392] width 1329 height 549
drag, startPoint x: 241, startPoint y: 363, endPoint x: 214, endPoint y: 496, distance: 135.3
click at [214, 496] on div "Add Column" at bounding box center [724, 392] width 1329 height 549
click at [637, 539] on div "Add Column" at bounding box center [724, 392] width 1329 height 549
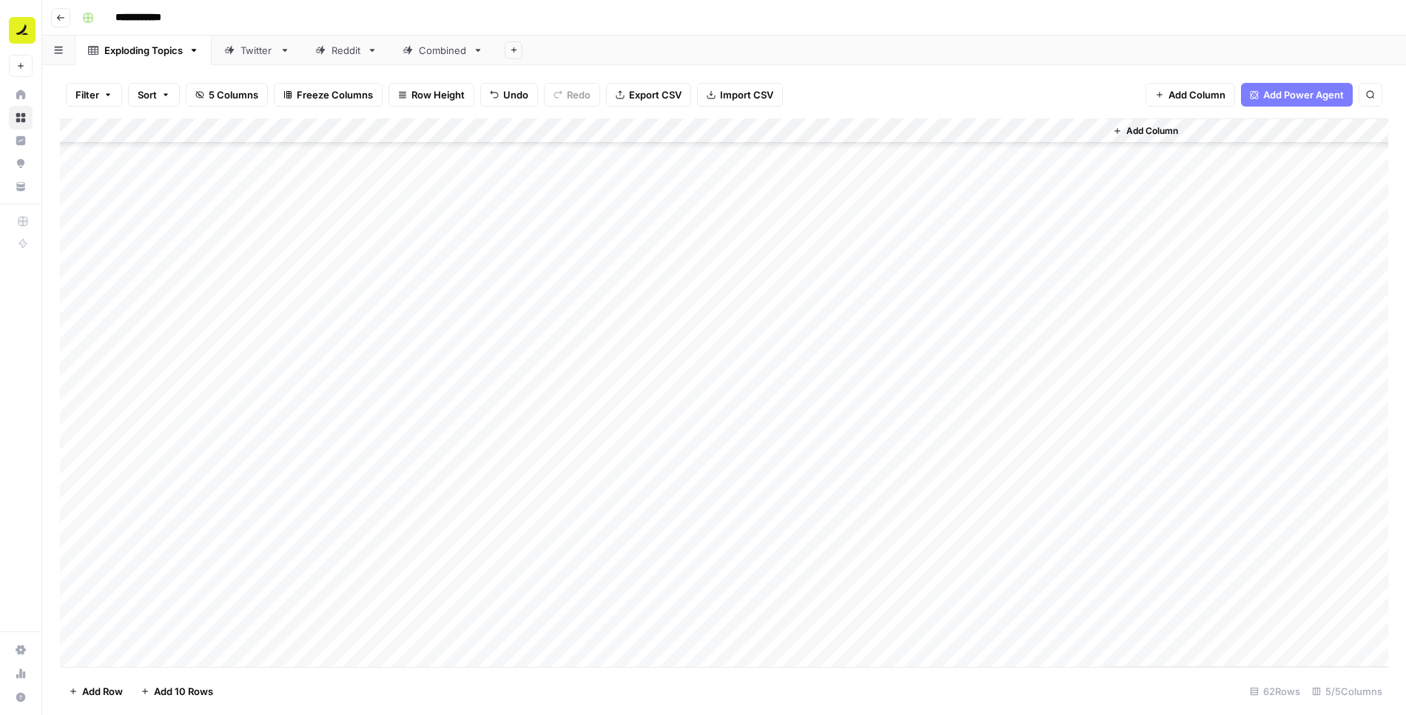
click at [218, 557] on div "Add Column" at bounding box center [724, 392] width 1329 height 549
click at [807, 275] on div "Add Column" at bounding box center [724, 392] width 1329 height 549
click at [457, 49] on div "Combined" at bounding box center [443, 50] width 48 height 15
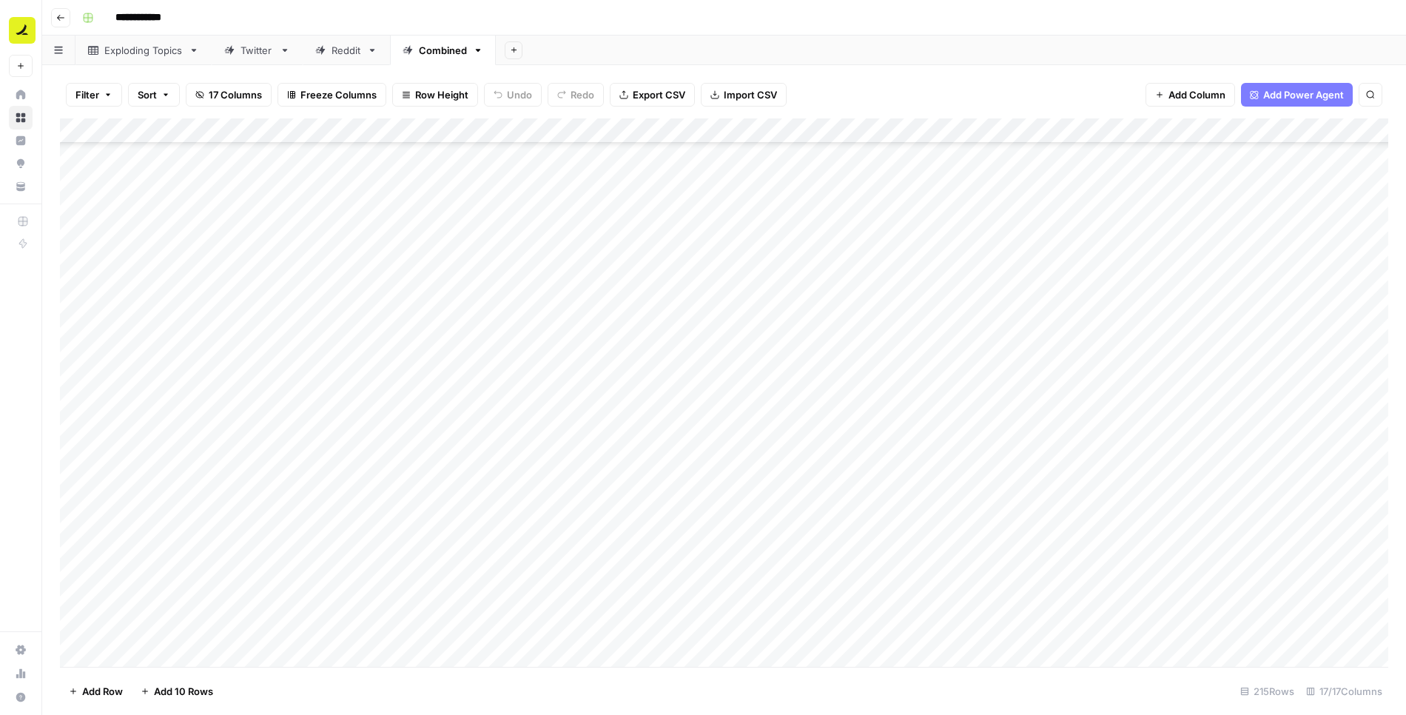
click at [183, 663] on div "Add Column" at bounding box center [724, 392] width 1329 height 549
click at [418, 637] on div "Add Column" at bounding box center [724, 392] width 1329 height 549
click at [279, 640] on div "Add Column" at bounding box center [724, 392] width 1329 height 549
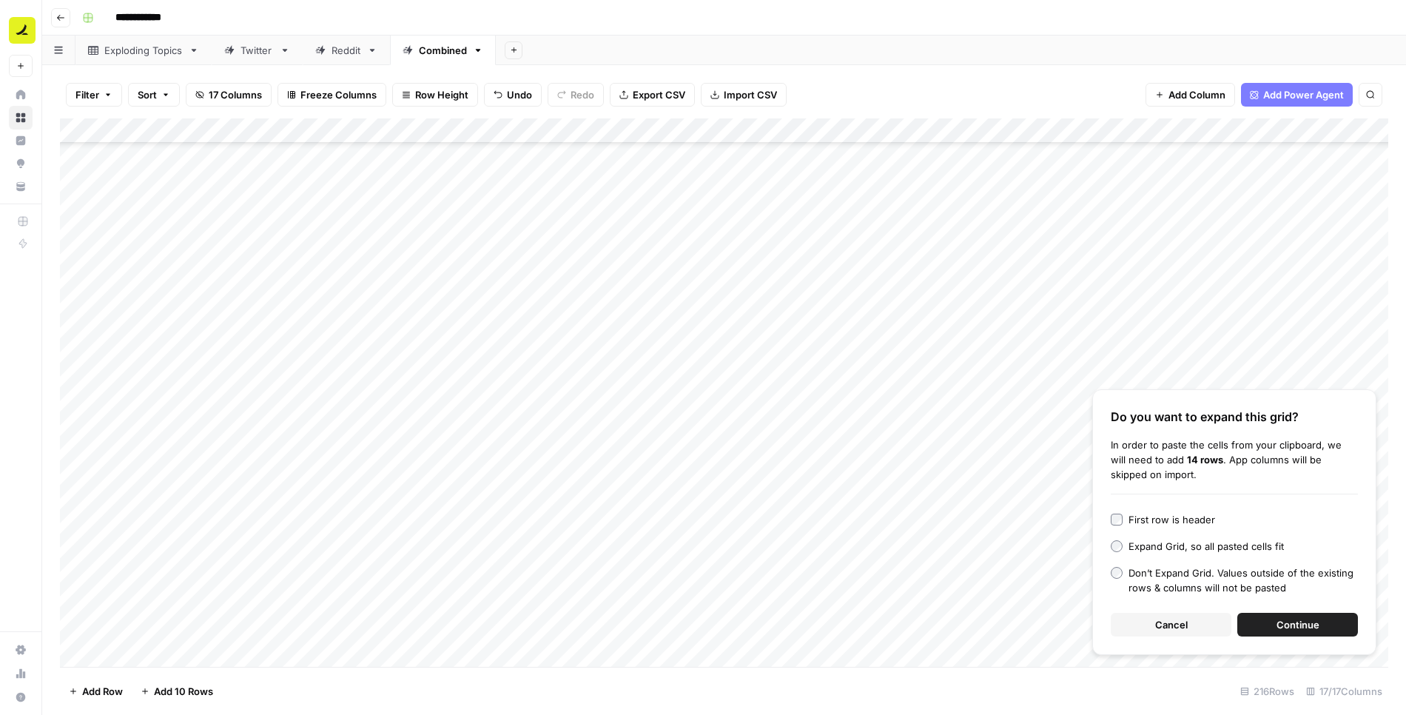
click at [1270, 619] on button "Continue" at bounding box center [1298, 625] width 121 height 24
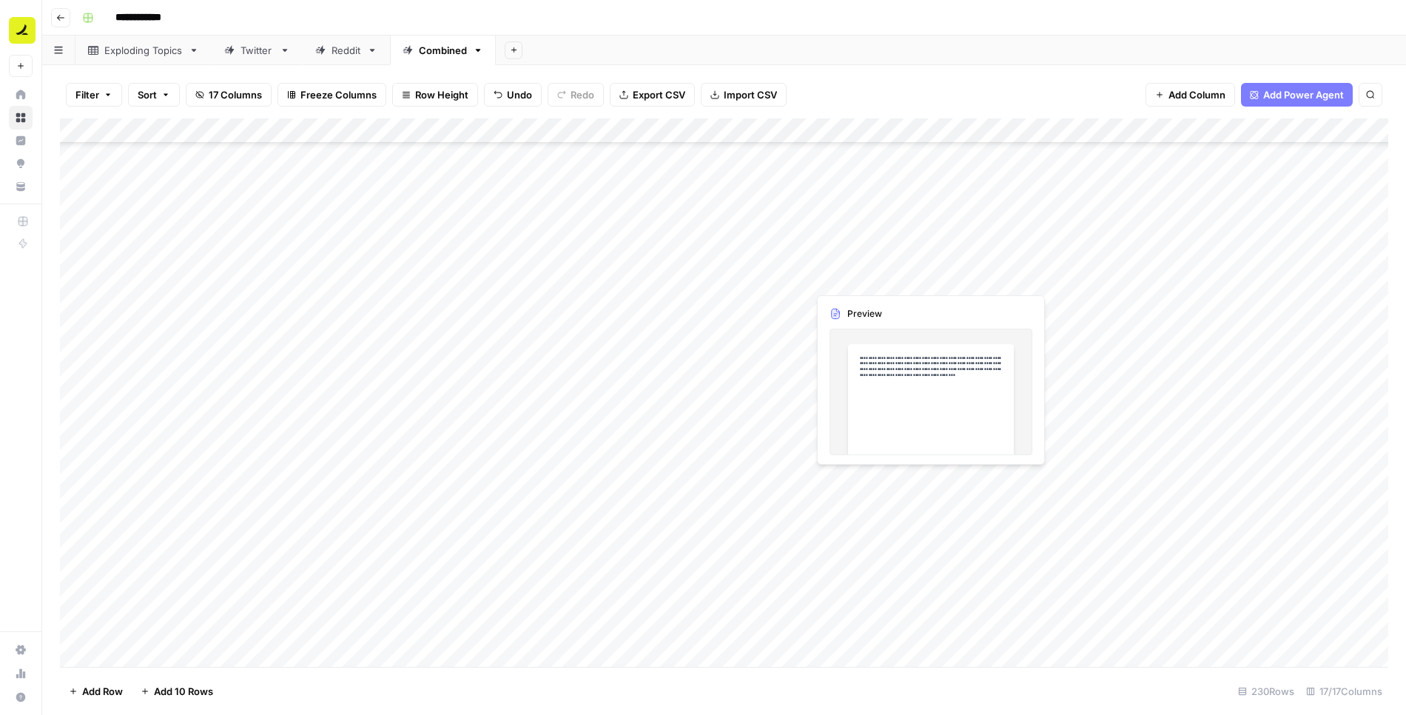
click at [836, 279] on div "Add Column" at bounding box center [724, 392] width 1329 height 549
click at [834, 626] on div "Add Column" at bounding box center [724, 392] width 1329 height 549
click at [474, 279] on div "Add Column" at bounding box center [724, 392] width 1329 height 549
click at [166, 50] on div "Exploding Topics" at bounding box center [143, 50] width 78 height 15
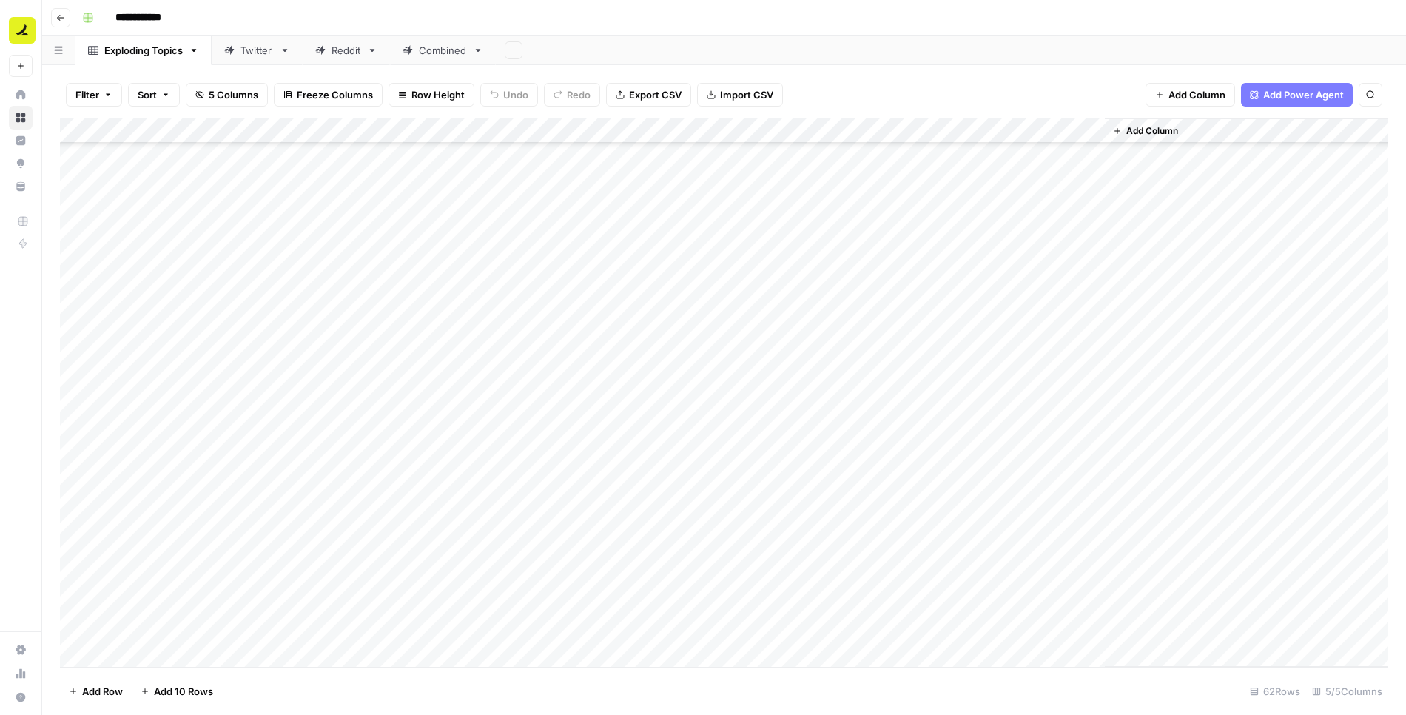
click at [468, 508] on div "Add Column" at bounding box center [724, 392] width 1329 height 549
click at [463, 330] on div "Add Column" at bounding box center [724, 392] width 1329 height 549
click at [440, 50] on div "Combined" at bounding box center [443, 50] width 48 height 15
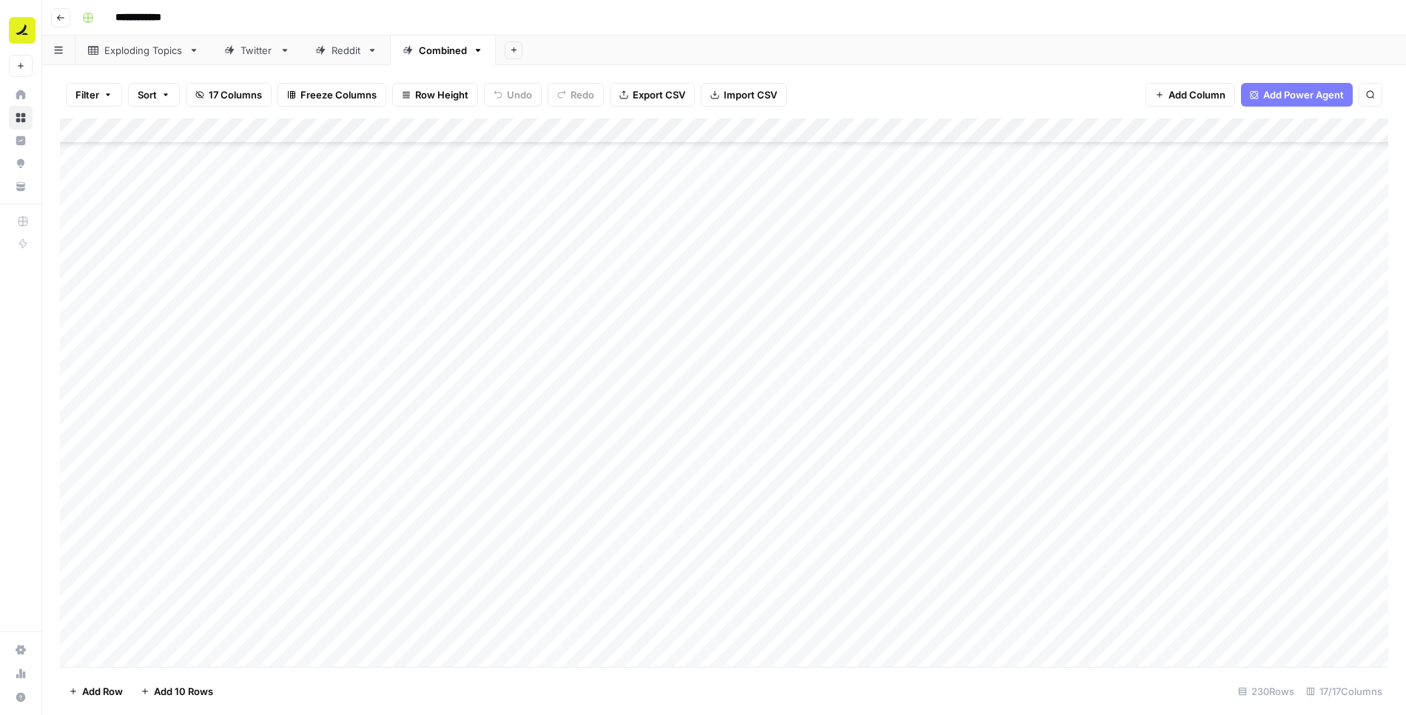
click at [828, 279] on div "Add Column" at bounding box center [724, 392] width 1329 height 549
click at [610, 277] on div "Add Column" at bounding box center [724, 392] width 1329 height 549
click at [1069, 281] on div "Add Column" at bounding box center [724, 392] width 1329 height 549
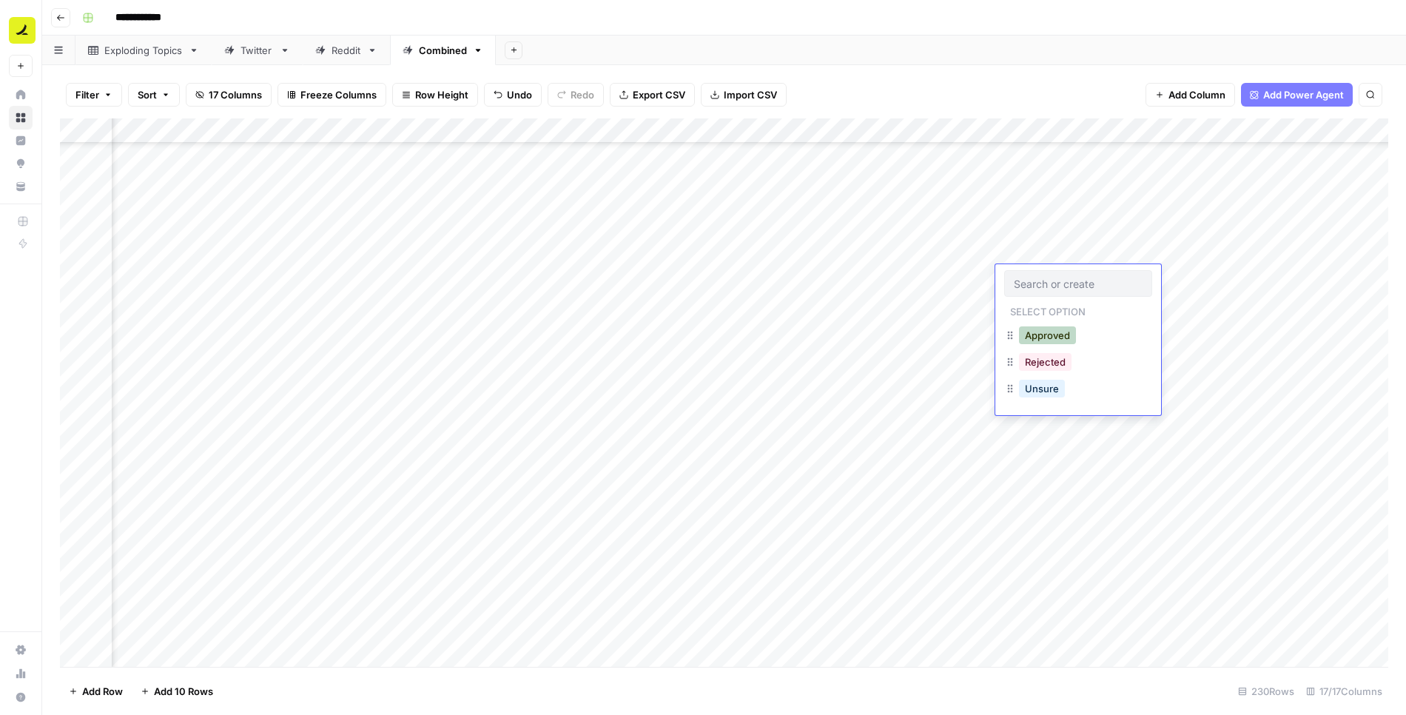
click at [1050, 333] on button "Approved" at bounding box center [1047, 335] width 57 height 18
drag, startPoint x: 1089, startPoint y: 289, endPoint x: 1062, endPoint y: 628, distance: 339.3
click at [1062, 628] on div "Add Column" at bounding box center [724, 392] width 1329 height 549
click at [1075, 264] on div "Add Column" at bounding box center [724, 392] width 1329 height 549
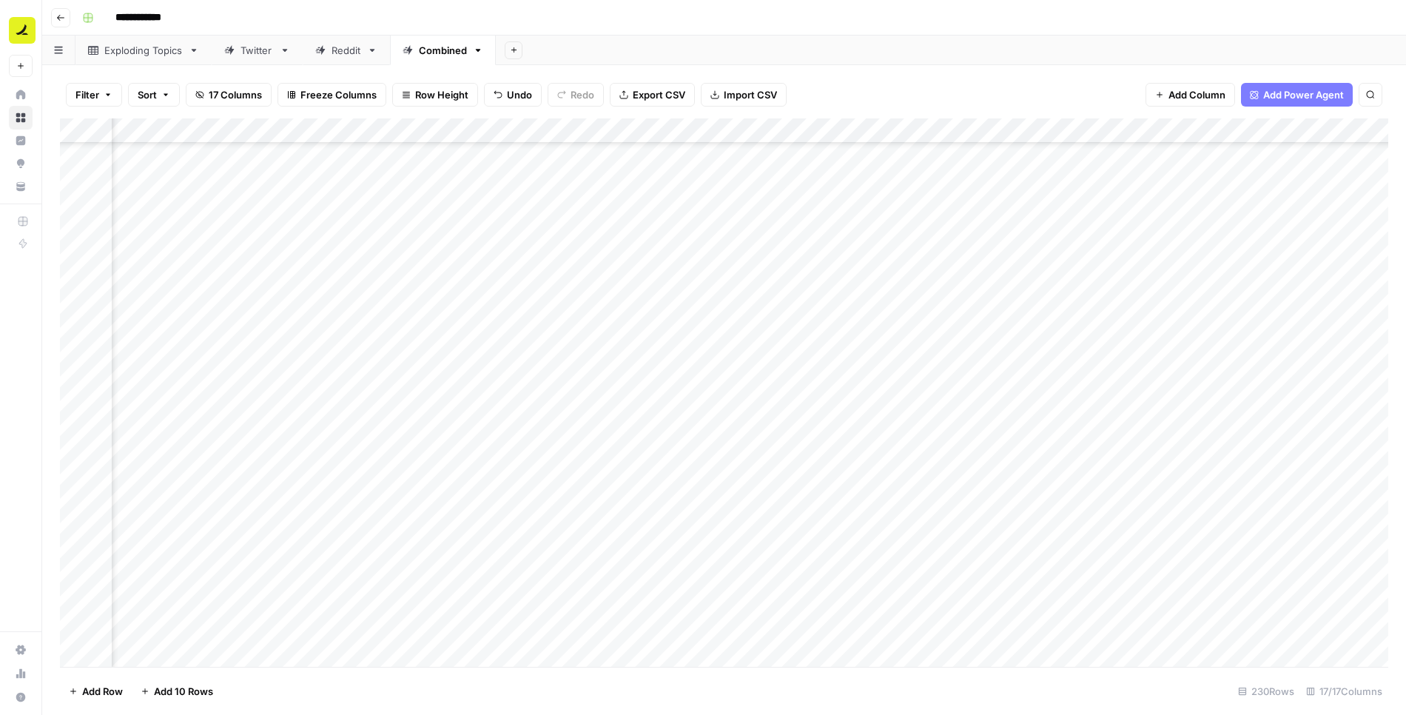
scroll to position [5287, 837]
click at [721, 275] on div "Add Column" at bounding box center [724, 392] width 1329 height 549
drag, startPoint x: 794, startPoint y: 288, endPoint x: 787, endPoint y: 631, distance: 343.5
click at [787, 631] on div "Add Column" at bounding box center [724, 392] width 1329 height 549
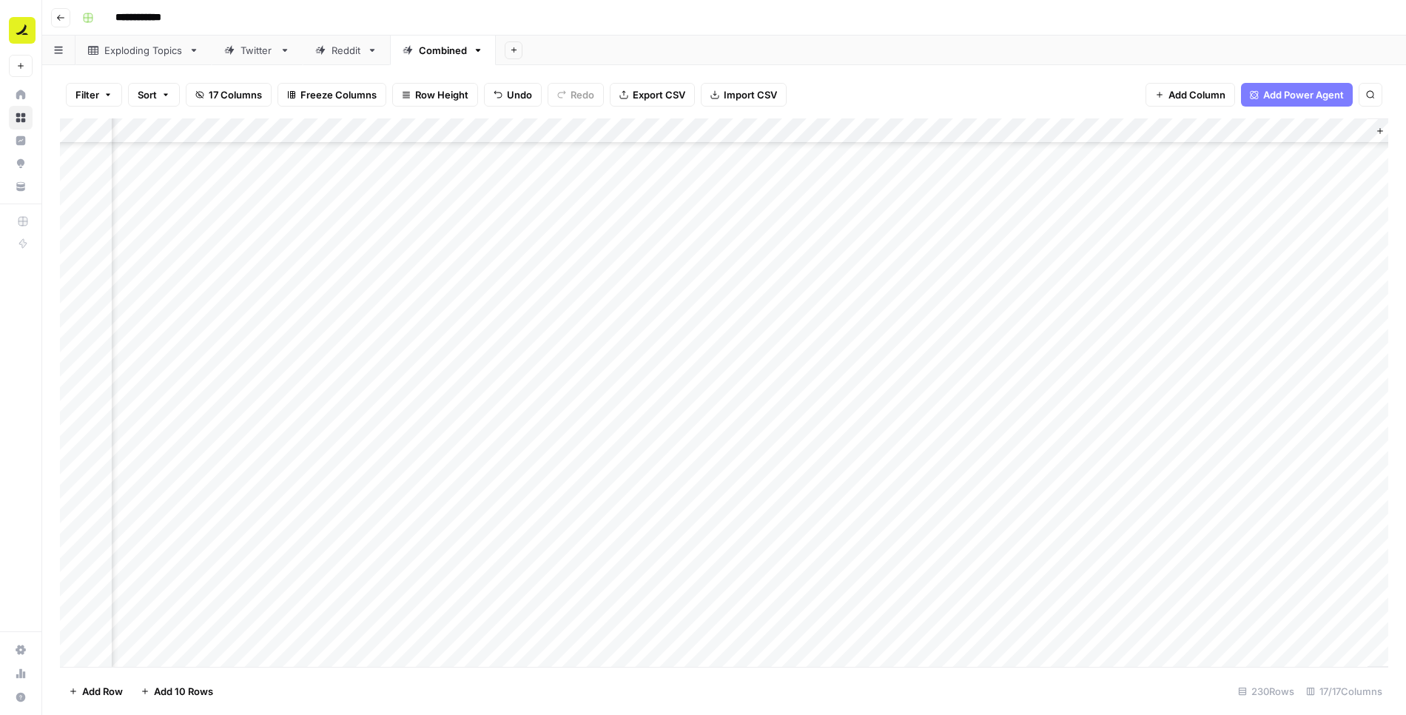
click at [346, 279] on div "Add Column" at bounding box center [724, 392] width 1329 height 549
click at [346, 278] on div "Add Column" at bounding box center [724, 392] width 1329 height 549
click at [517, 270] on div "Add Column" at bounding box center [724, 392] width 1329 height 549
click at [518, 274] on div "Add Column" at bounding box center [724, 392] width 1329 height 549
click at [532, 428] on div "Run" at bounding box center [551, 416] width 148 height 27
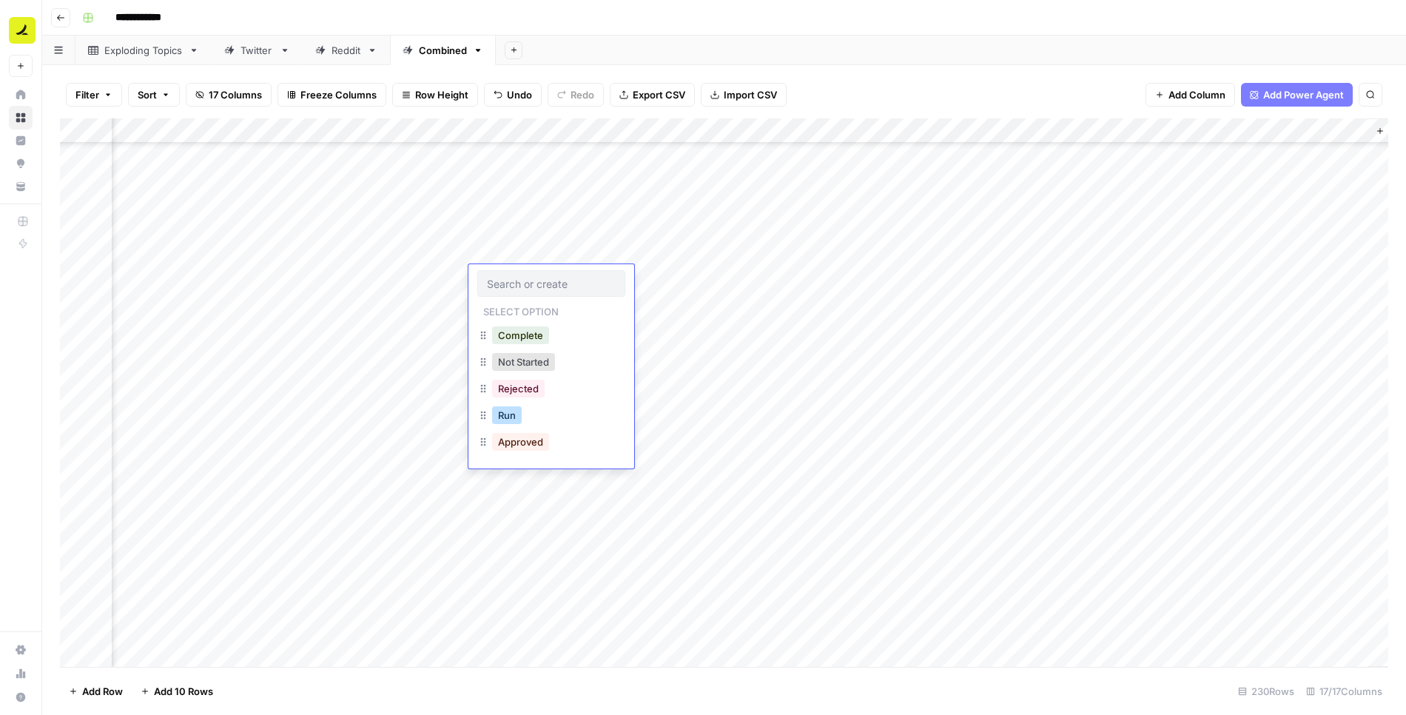
click at [512, 419] on button "Run" at bounding box center [507, 415] width 30 height 18
click at [765, 275] on div "Add Column" at bounding box center [724, 392] width 1329 height 549
click at [517, 280] on div "Add Column" at bounding box center [724, 392] width 1329 height 549
click at [514, 298] on div "Add Column" at bounding box center [724, 392] width 1329 height 549
click at [514, 305] on div "Add Column" at bounding box center [724, 392] width 1329 height 549
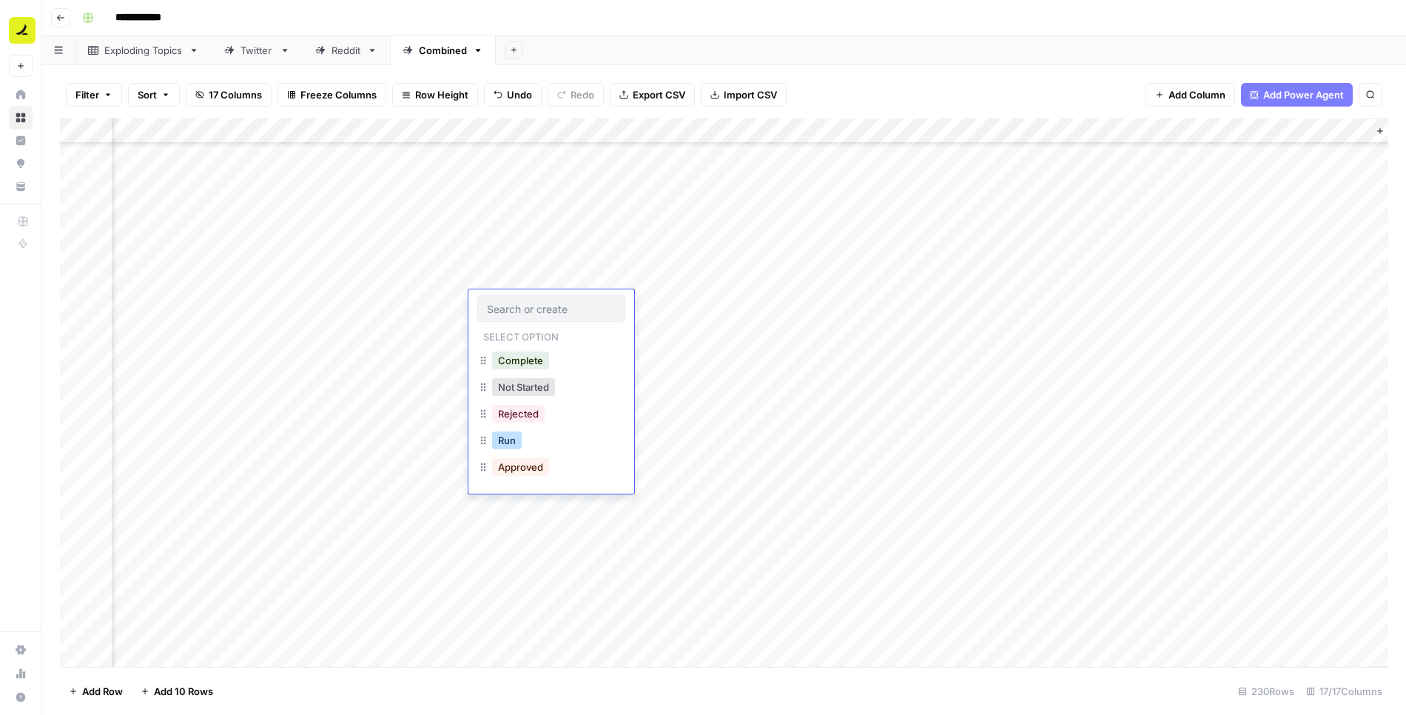
click at [519, 442] on button "Run" at bounding box center [507, 441] width 30 height 18
click at [770, 300] on div "Add Column" at bounding box center [724, 392] width 1329 height 549
click at [540, 307] on div "Add Column" at bounding box center [724, 392] width 1329 height 549
click at [540, 329] on div "Add Column" at bounding box center [724, 392] width 1329 height 549
click at [537, 306] on div "Add Column" at bounding box center [724, 392] width 1329 height 549
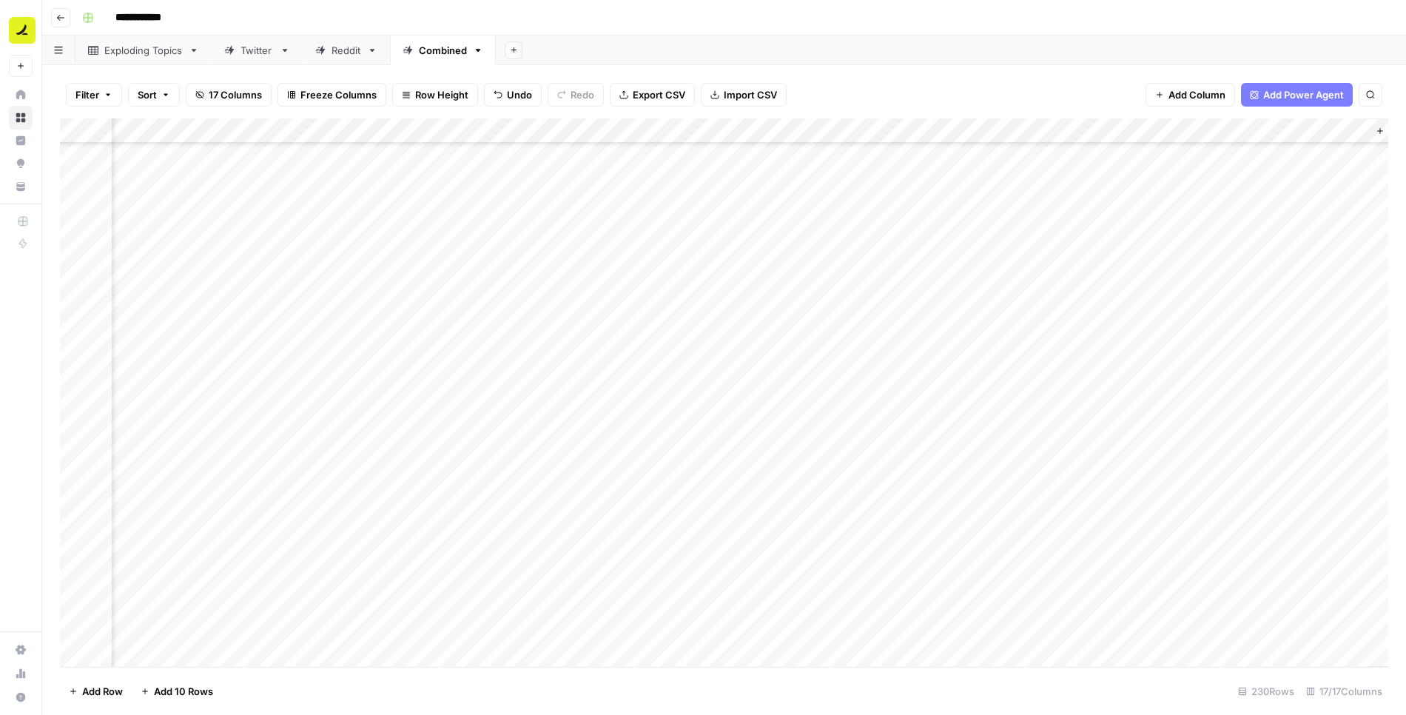
click at [769, 327] on div "Add Column" at bounding box center [724, 392] width 1329 height 549
click at [527, 323] on div "Add Column" at bounding box center [724, 392] width 1329 height 549
click at [771, 352] on div "Add Column" at bounding box center [724, 392] width 1329 height 549
click at [540, 377] on div "Add Column" at bounding box center [724, 392] width 1329 height 549
click at [527, 354] on div "Add Column" at bounding box center [724, 392] width 1329 height 549
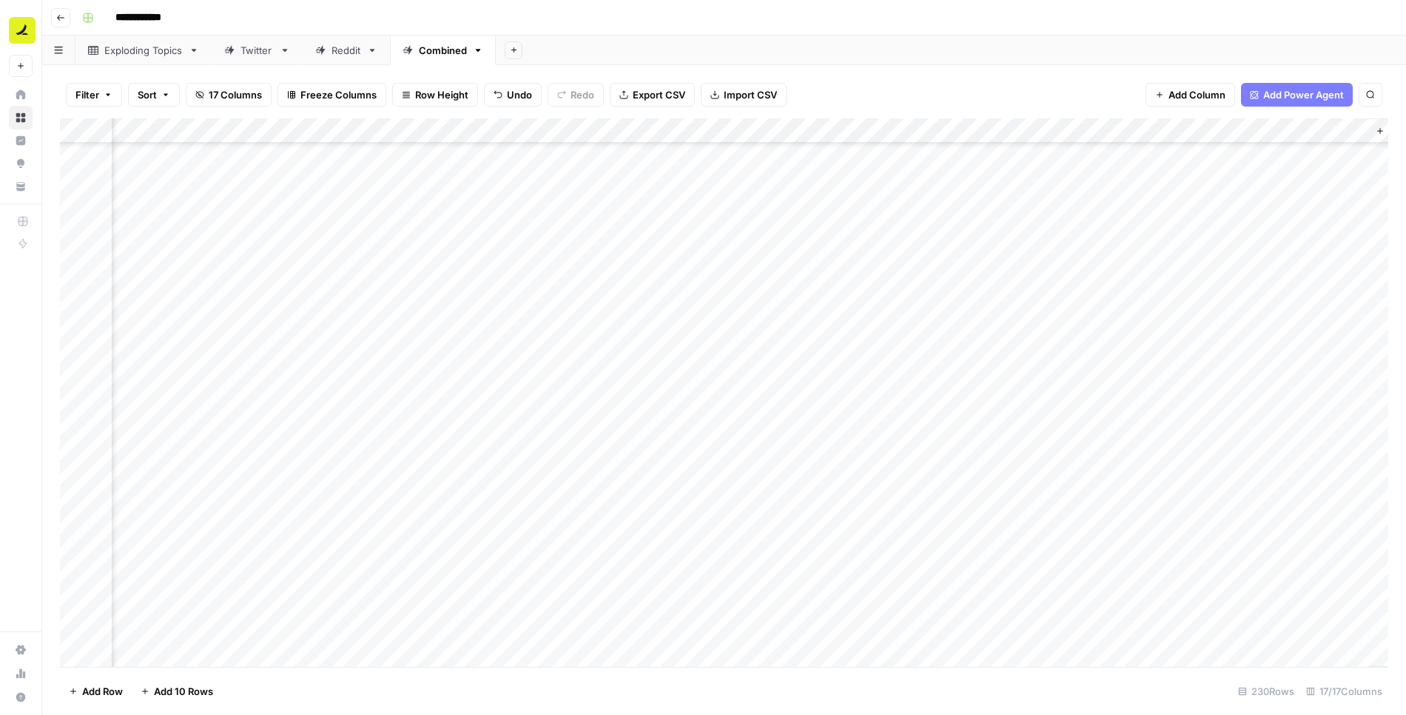
click at [767, 377] on div "Add Column" at bounding box center [724, 392] width 1329 height 549
click at [510, 405] on div "Add Column" at bounding box center [724, 392] width 1329 height 549
click at [526, 378] on div "Add Column" at bounding box center [724, 392] width 1329 height 549
click at [769, 404] on div "Add Column" at bounding box center [724, 392] width 1329 height 549
click at [515, 433] on div "Add Column" at bounding box center [724, 392] width 1329 height 549
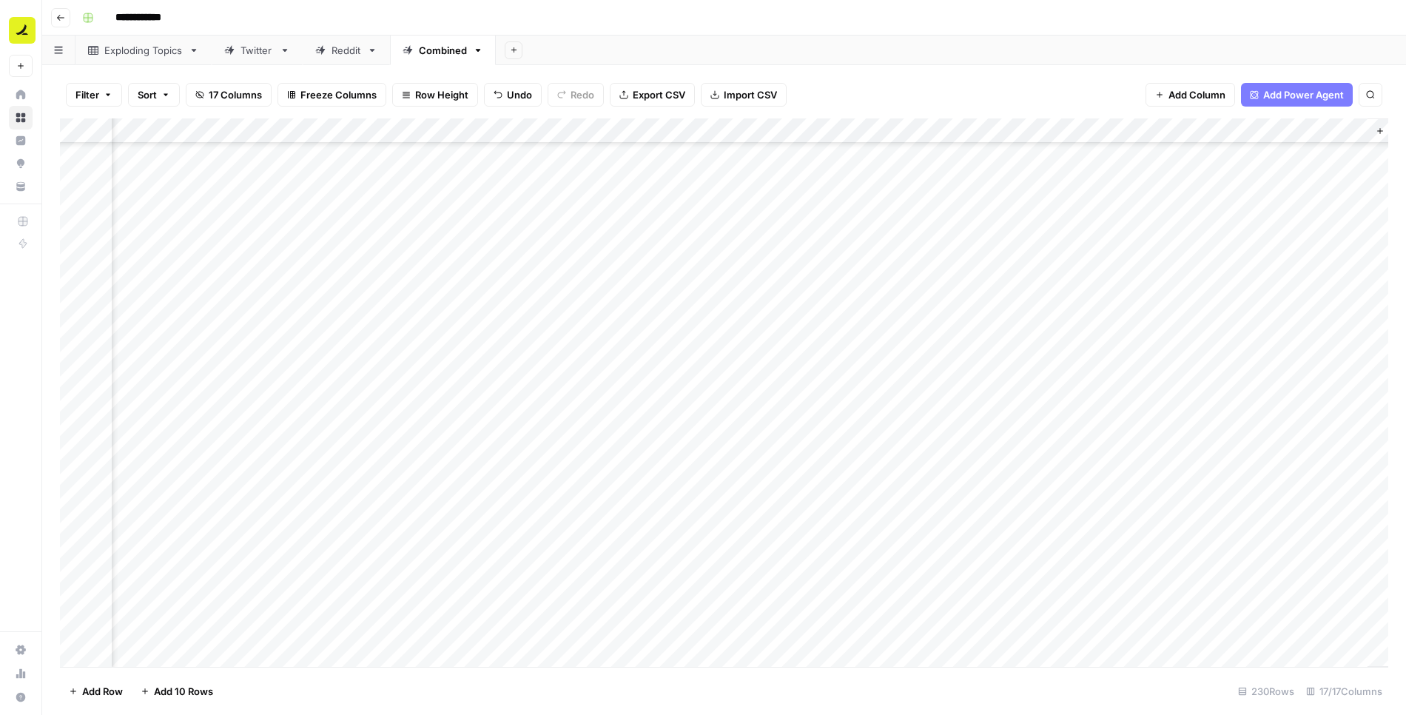
click at [519, 404] on div "Add Column" at bounding box center [724, 392] width 1329 height 549
click at [766, 428] on div "Add Column" at bounding box center [724, 392] width 1329 height 549
click at [512, 433] on div "Add Column" at bounding box center [724, 392] width 1329 height 549
click at [520, 458] on div "Add Column" at bounding box center [724, 392] width 1329 height 549
click at [762, 453] on div "Add Column" at bounding box center [724, 392] width 1329 height 549
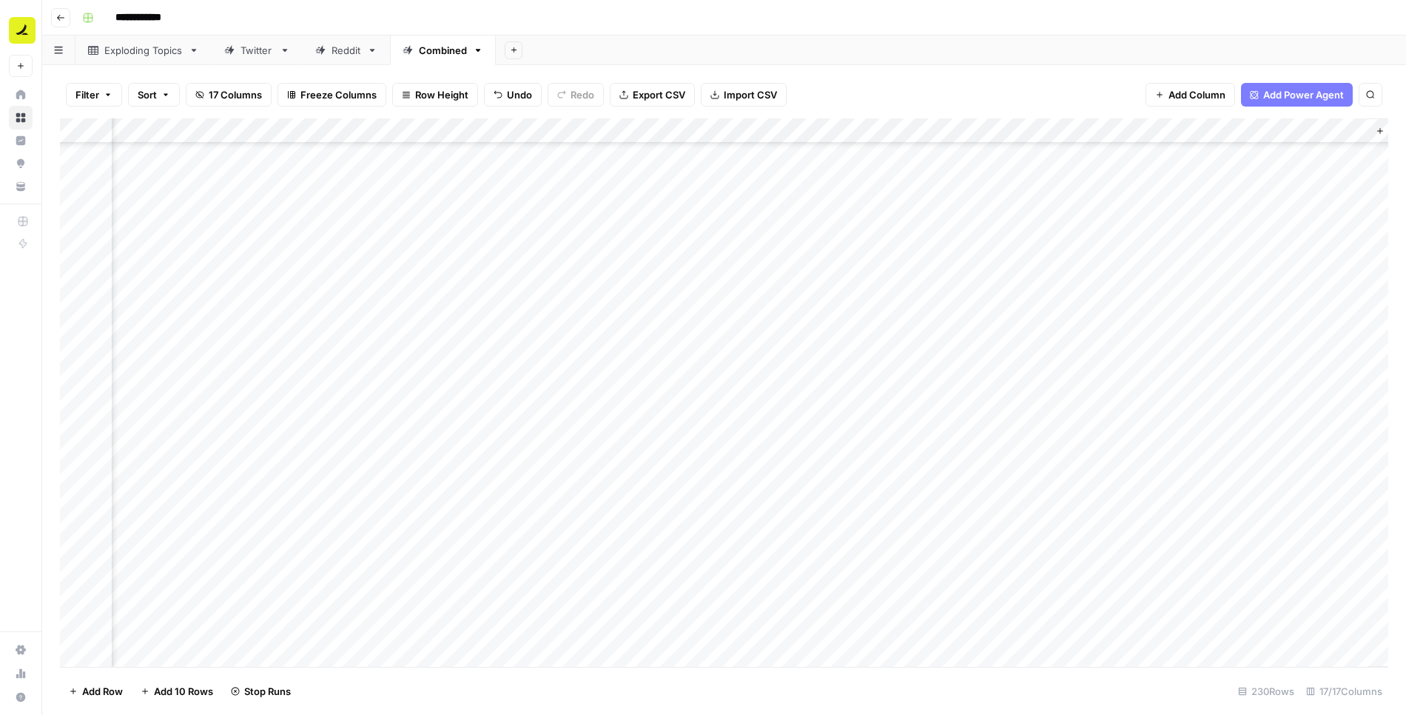
click at [529, 454] on div "Add Column" at bounding box center [724, 392] width 1329 height 549
click at [769, 480] on div "Add Column" at bounding box center [724, 392] width 1329 height 549
click at [525, 498] on div "Add Column" at bounding box center [724, 392] width 1329 height 549
click at [535, 479] on div "Add Column" at bounding box center [724, 392] width 1329 height 549
click at [768, 506] on div "Add Column" at bounding box center [724, 392] width 1329 height 549
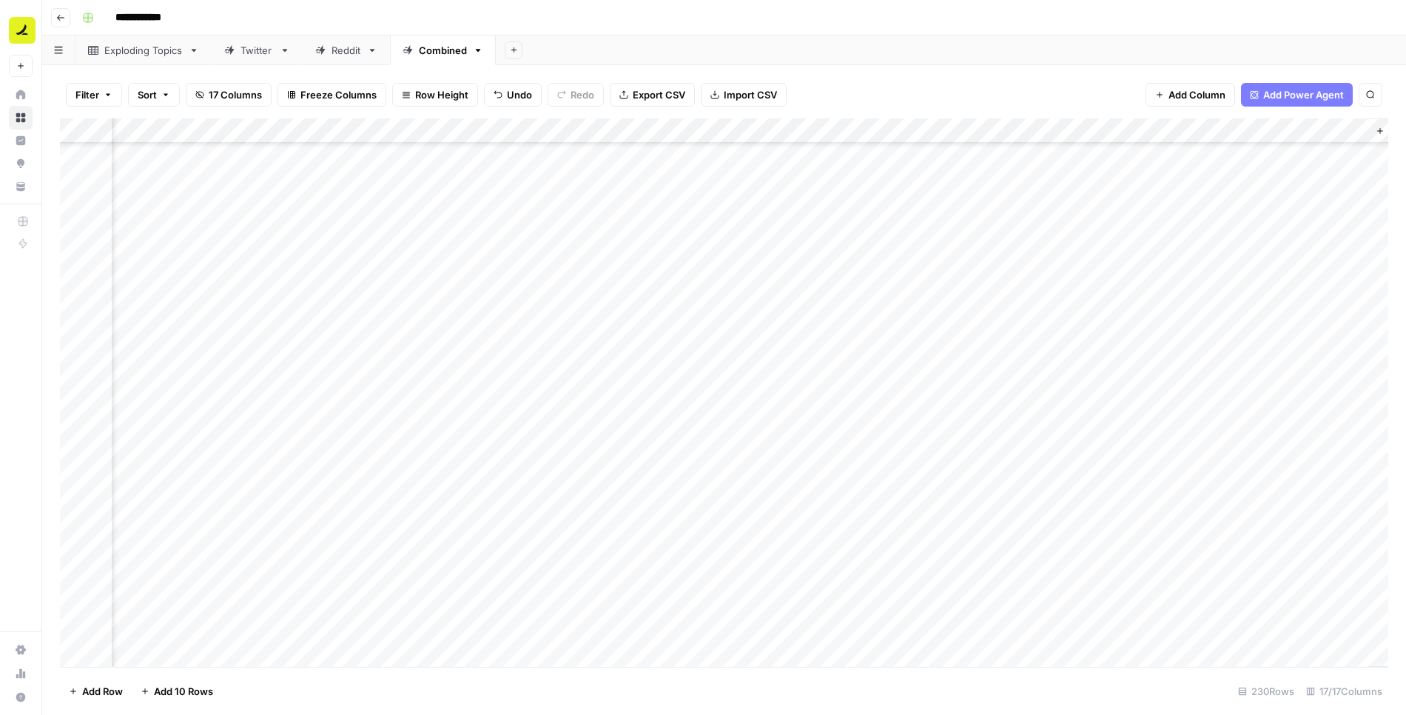
click at [532, 507] on div "Add Column" at bounding box center [724, 392] width 1329 height 549
click at [769, 529] on div "Add Column" at bounding box center [724, 392] width 1329 height 549
click at [528, 531] on div "Add Column" at bounding box center [724, 392] width 1329 height 549
click at [766, 554] on div "Add Column" at bounding box center [724, 392] width 1329 height 549
click at [528, 555] on div "Add Column" at bounding box center [724, 392] width 1329 height 549
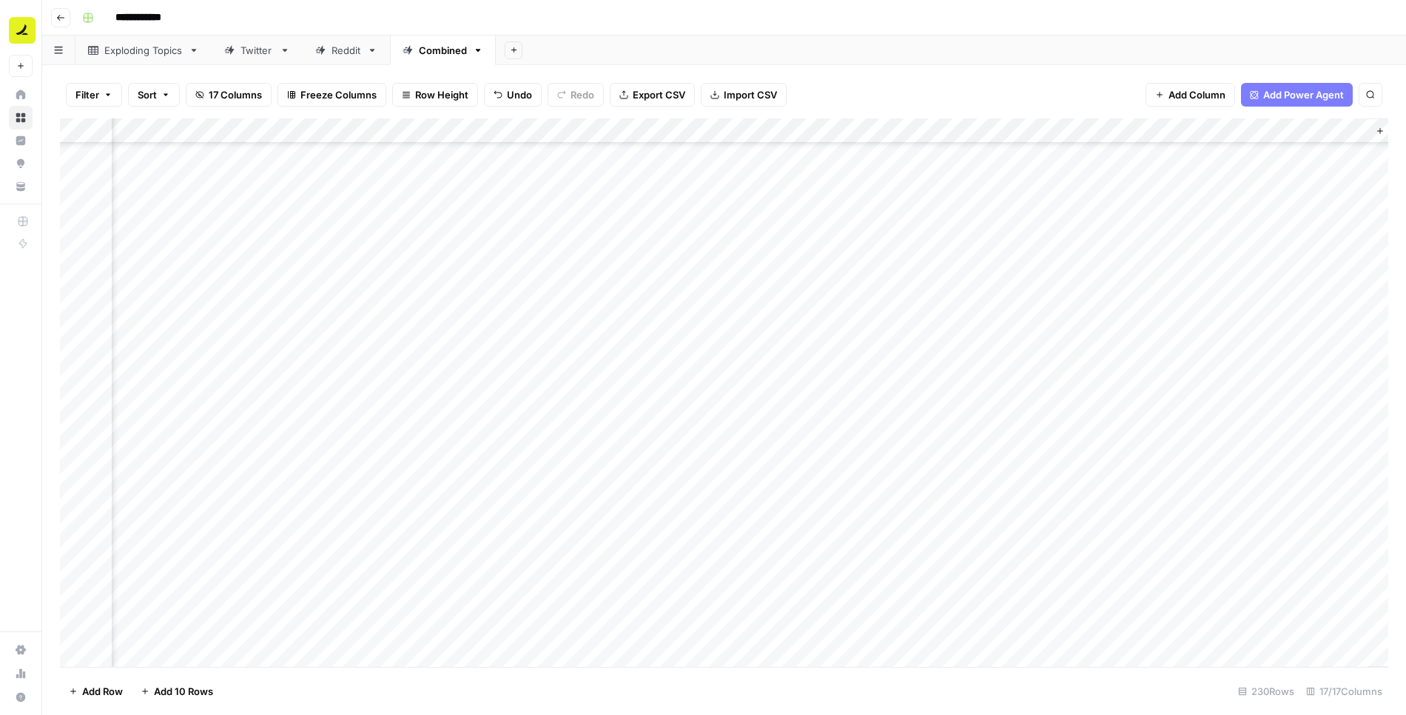
click at [764, 577] on div "Add Column" at bounding box center [724, 392] width 1329 height 549
click at [533, 580] on div "Add Column" at bounding box center [724, 392] width 1329 height 549
click at [768, 601] on div "Add Column" at bounding box center [724, 392] width 1329 height 549
click at [534, 600] on div "Add Column" at bounding box center [724, 392] width 1329 height 549
click at [768, 629] on div "Add Column" at bounding box center [724, 392] width 1329 height 549
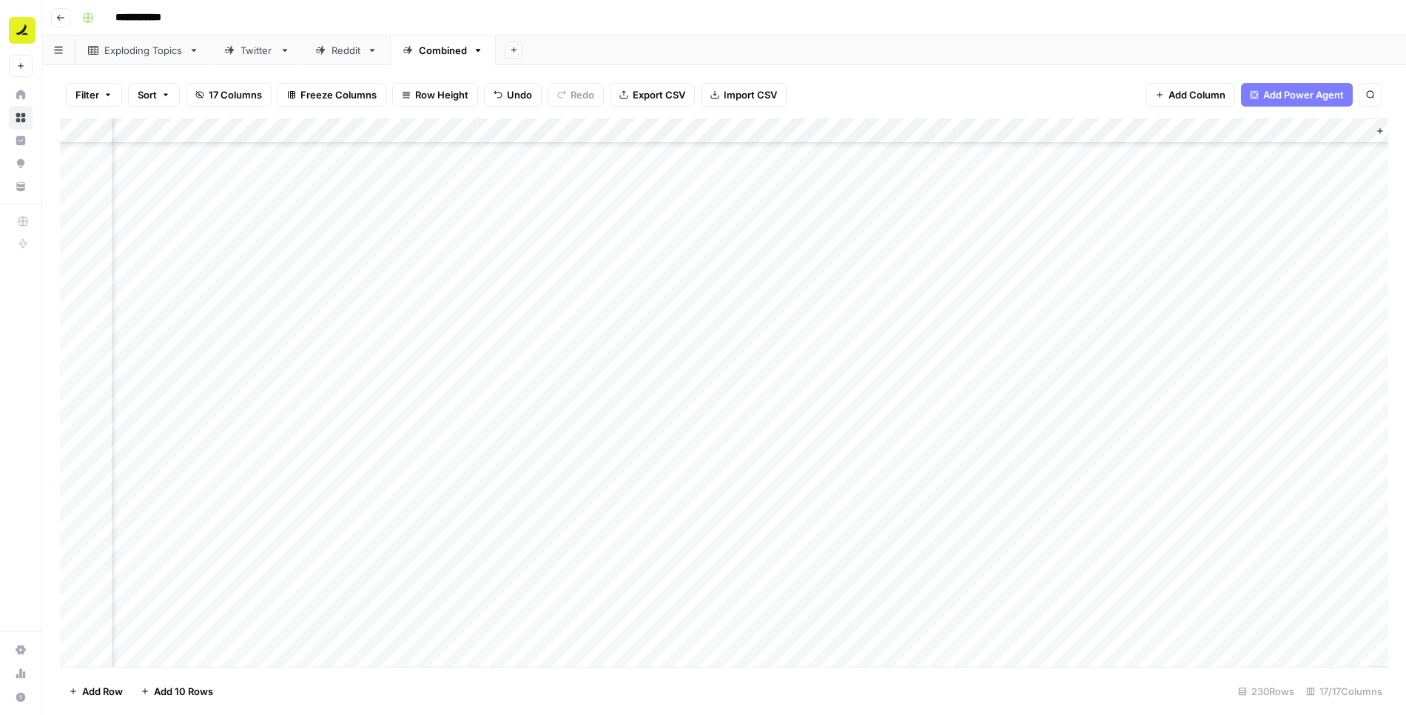
click at [517, 606] on div "Add Column" at bounding box center [724, 392] width 1329 height 549
click at [1033, 276] on div "Add Column" at bounding box center [724, 392] width 1329 height 549
click at [1036, 302] on div "Add Column" at bounding box center [724, 392] width 1329 height 549
click at [1035, 328] on div "Add Column" at bounding box center [724, 392] width 1329 height 549
click at [1034, 352] on div "Add Column" at bounding box center [724, 392] width 1329 height 549
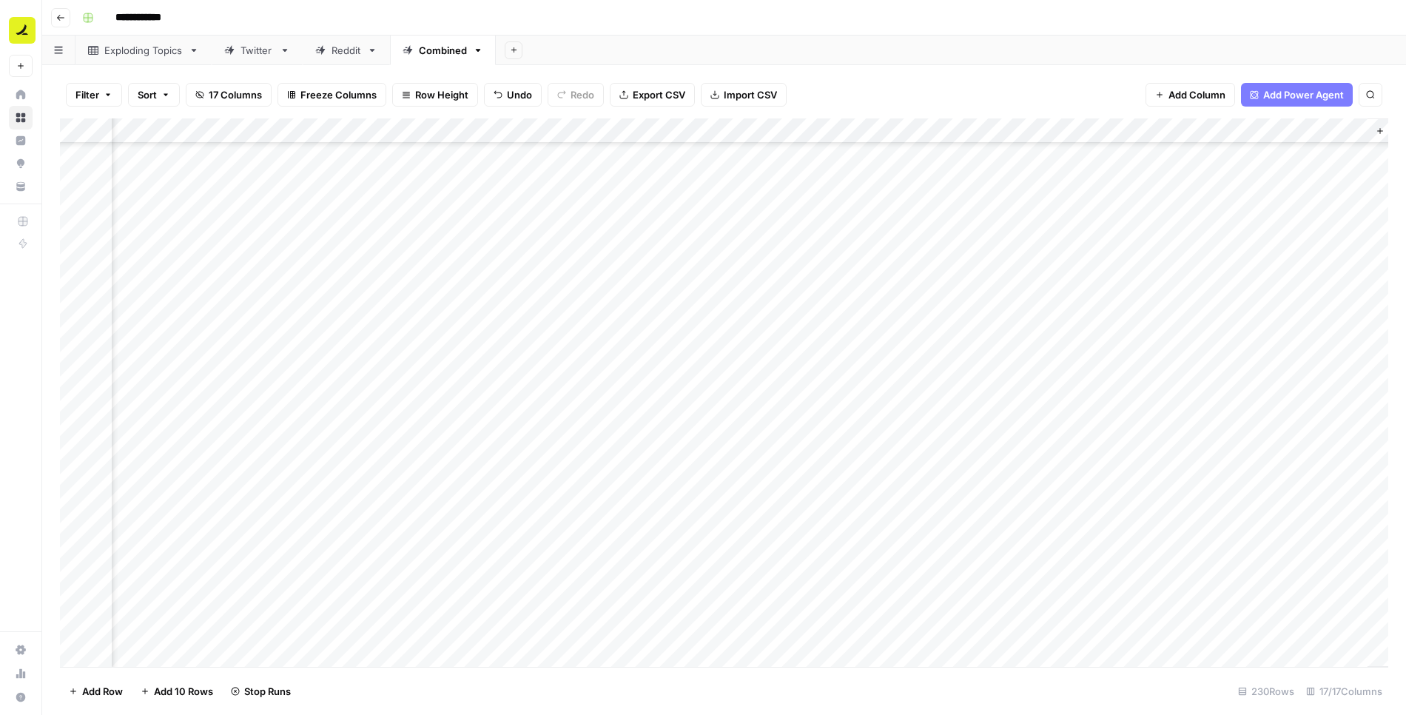
click at [1034, 381] on div "Add Column" at bounding box center [724, 392] width 1329 height 549
click at [1033, 402] on div "Add Column" at bounding box center [724, 392] width 1329 height 549
click at [1033, 432] on div "Add Column" at bounding box center [724, 392] width 1329 height 549
click at [1033, 456] on div "Add Column" at bounding box center [724, 392] width 1329 height 549
click at [1033, 480] on div "Add Column" at bounding box center [724, 392] width 1329 height 549
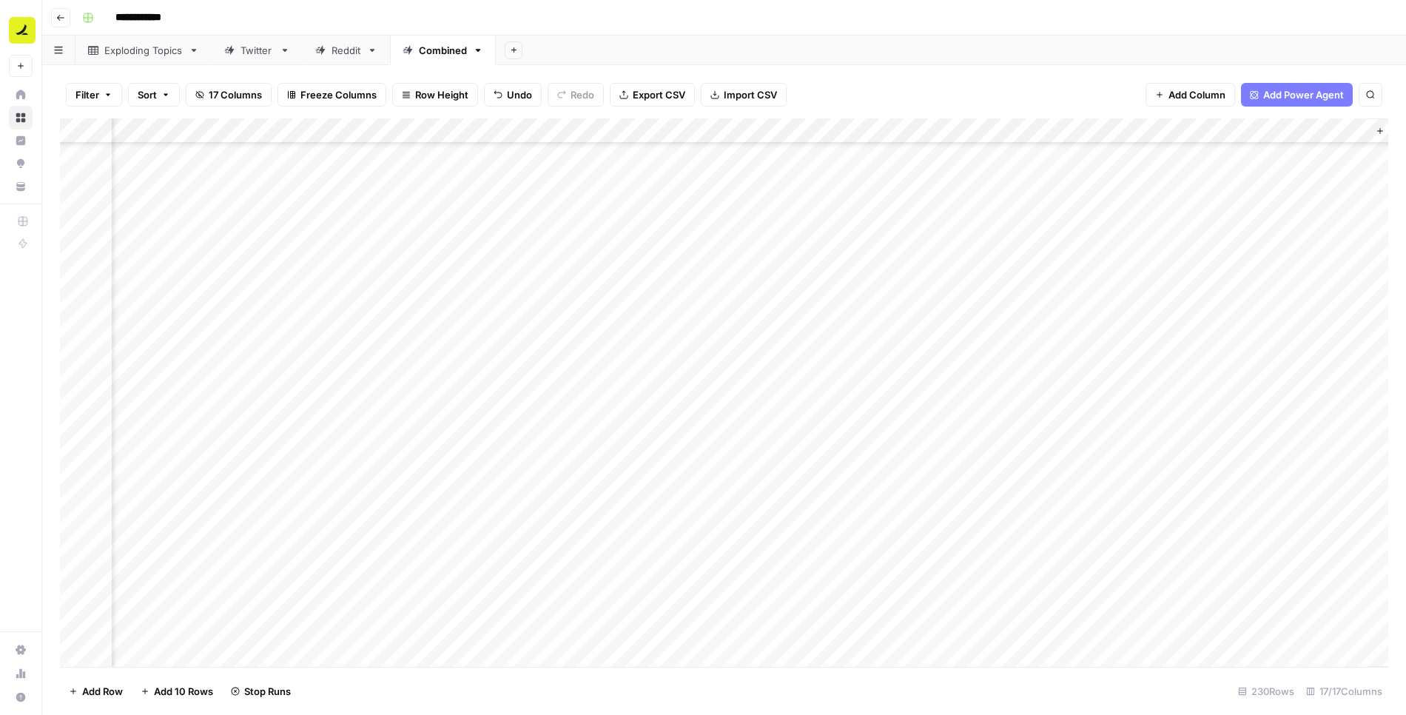
click at [1033, 505] on div "Add Column" at bounding box center [724, 392] width 1329 height 549
click at [1033, 531] on div "Add Column" at bounding box center [724, 392] width 1329 height 549
click at [1033, 550] on div "Add Column" at bounding box center [724, 392] width 1329 height 549
click at [1030, 579] on div "Add Column" at bounding box center [724, 392] width 1329 height 549
click at [1030, 605] on div "Add Column" at bounding box center [724, 392] width 1329 height 549
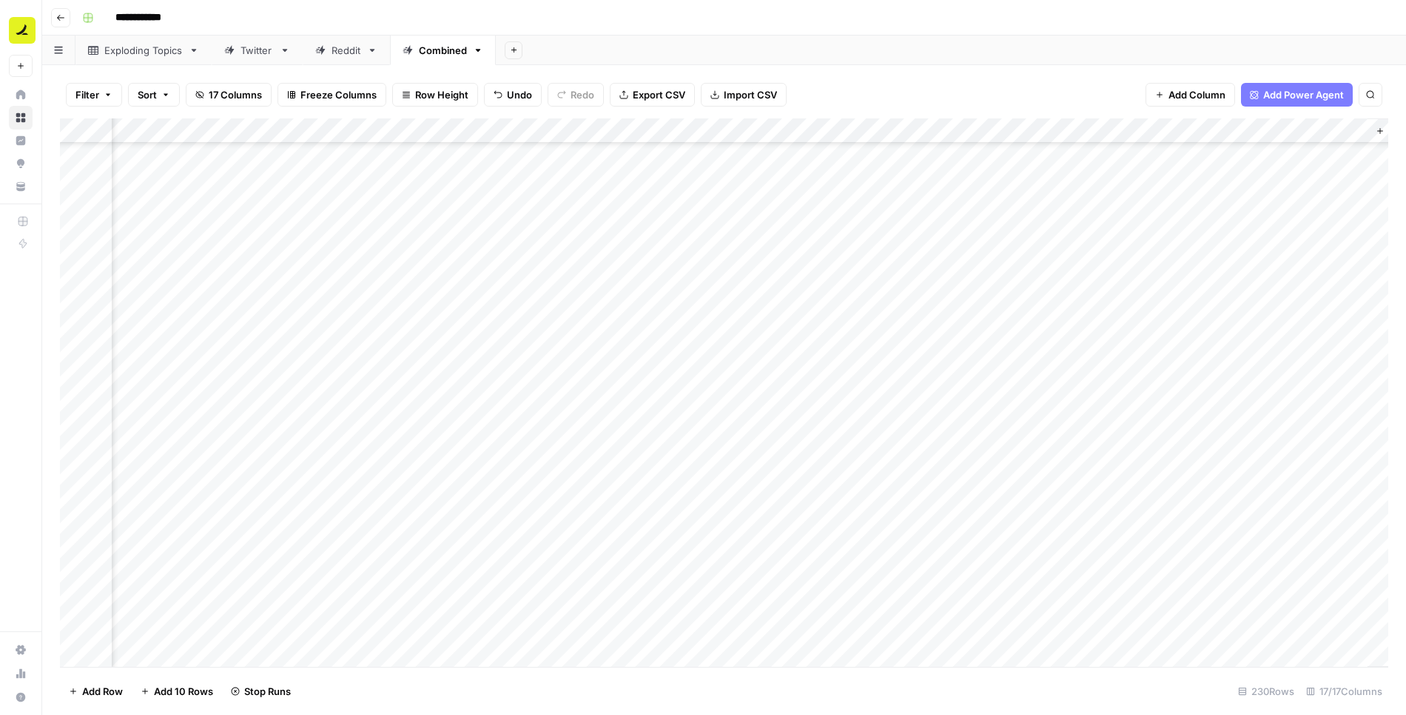
click at [1030, 630] on div "Add Column" at bounding box center [724, 392] width 1329 height 549
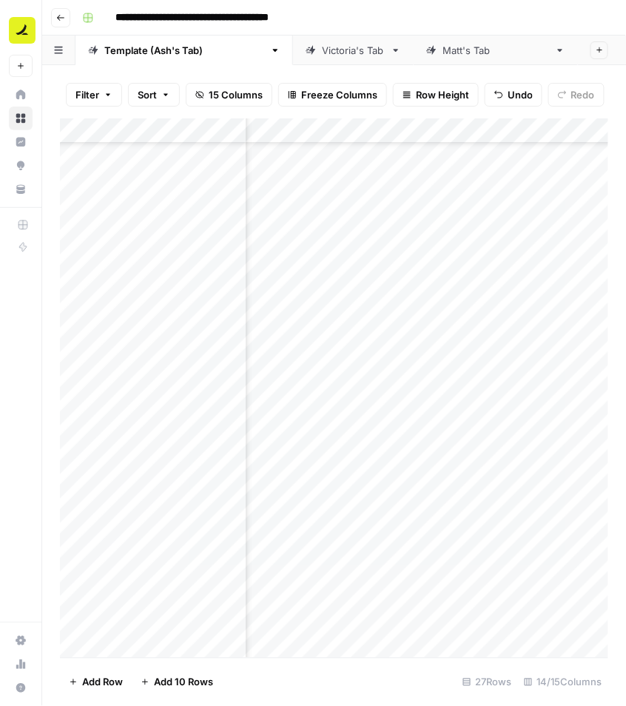
scroll to position [127, 516]
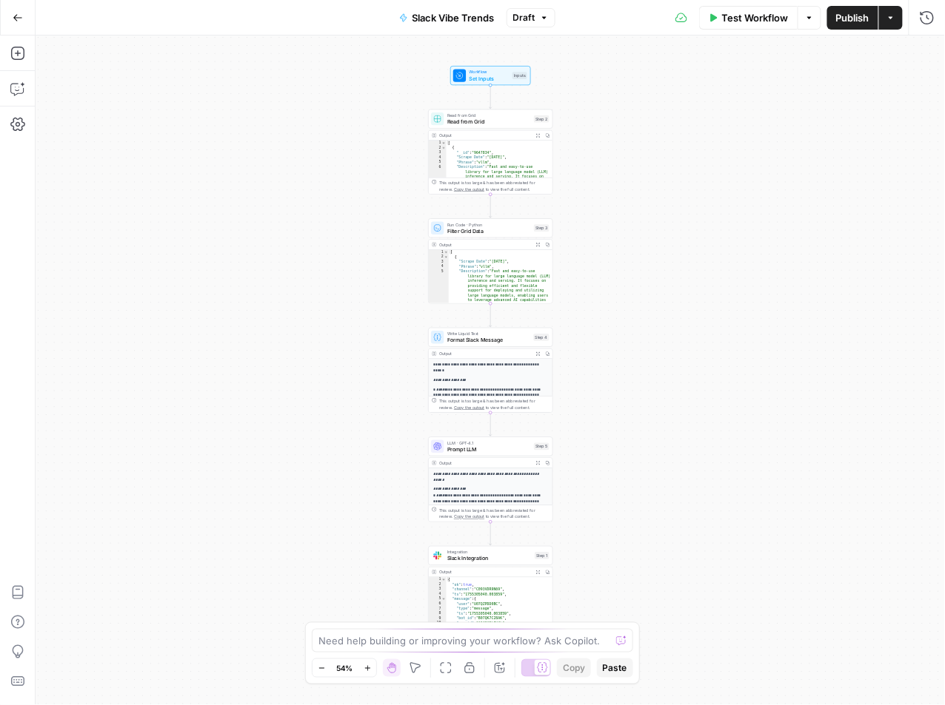
click at [504, 119] on span "Read from Grid" at bounding box center [489, 122] width 84 height 8
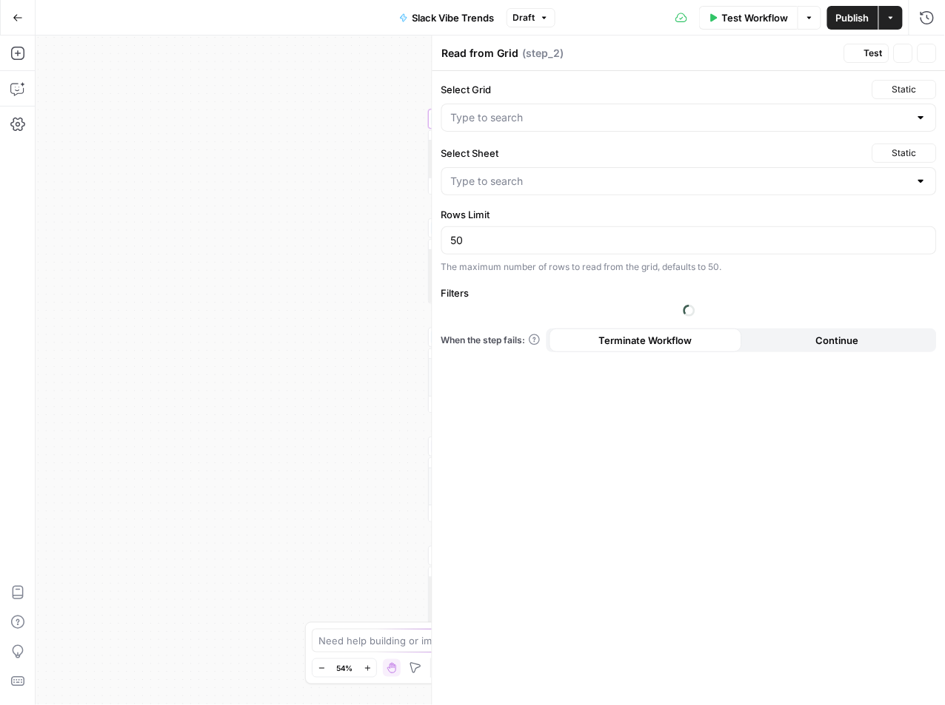
type input "Topic Trends"
type input "Combined"
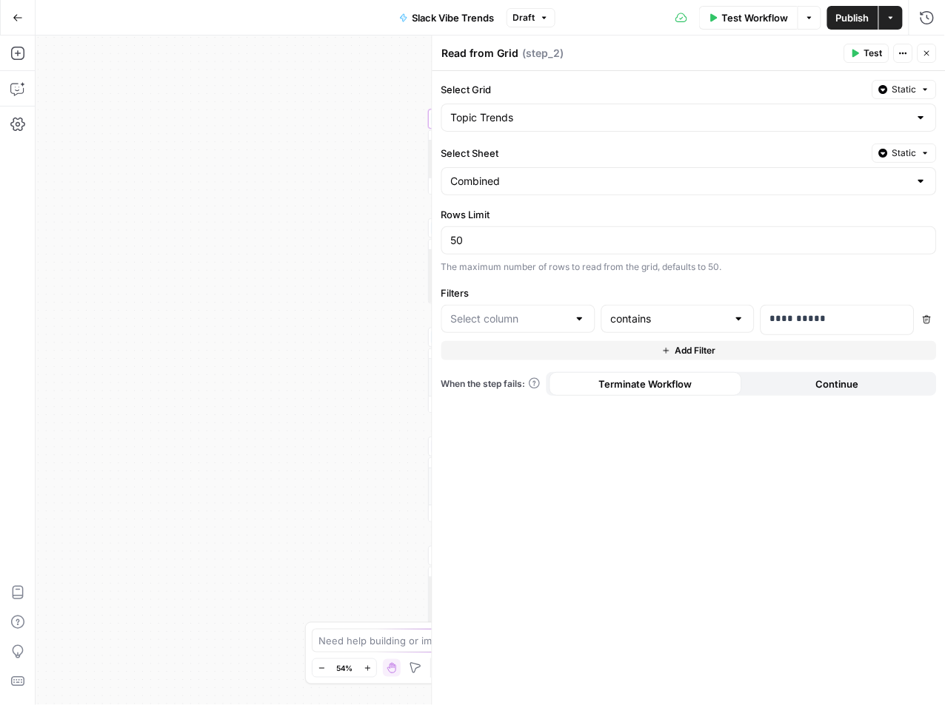
type input "Scrape Date"
click at [848, 318] on p "**********" at bounding box center [837, 319] width 134 height 15
click at [928, 63] on header "Read from Grid Read from Grid ( step_2 ) Test Actions Close" at bounding box center [688, 54] width 513 height 36
click at [925, 56] on icon "button" at bounding box center [926, 53] width 9 height 9
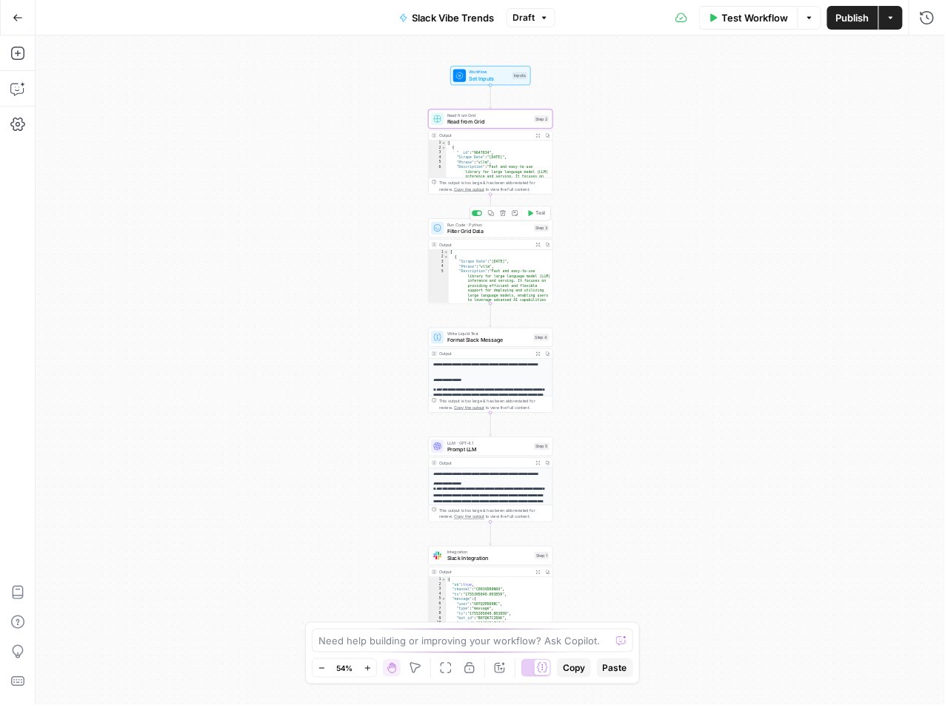
click at [512, 229] on span "Filter Grid Data" at bounding box center [489, 231] width 84 height 8
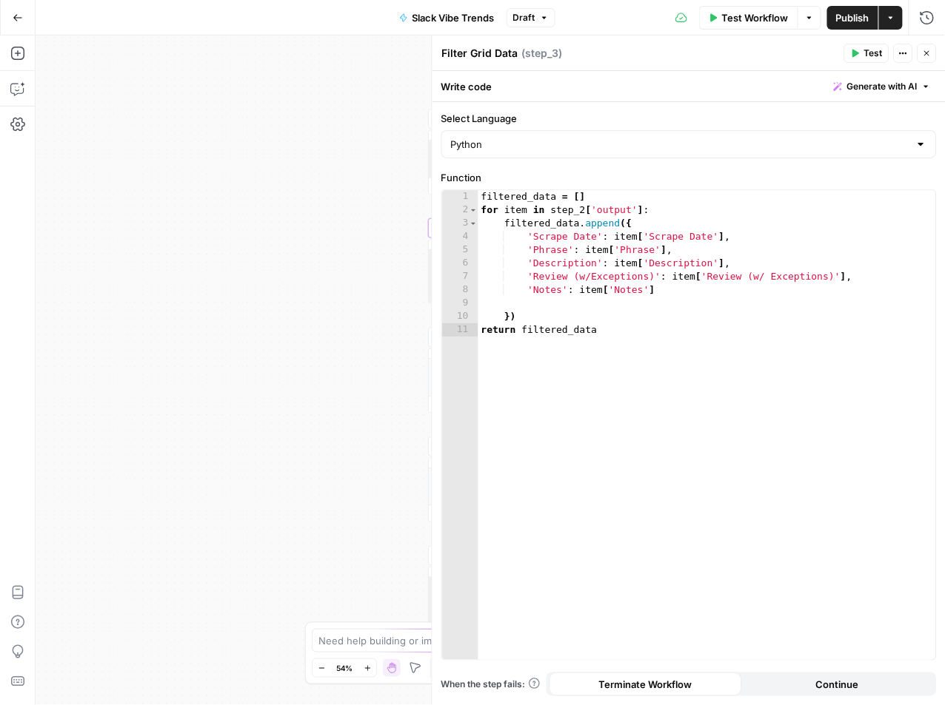
click at [934, 53] on button "Close" at bounding box center [926, 53] width 19 height 19
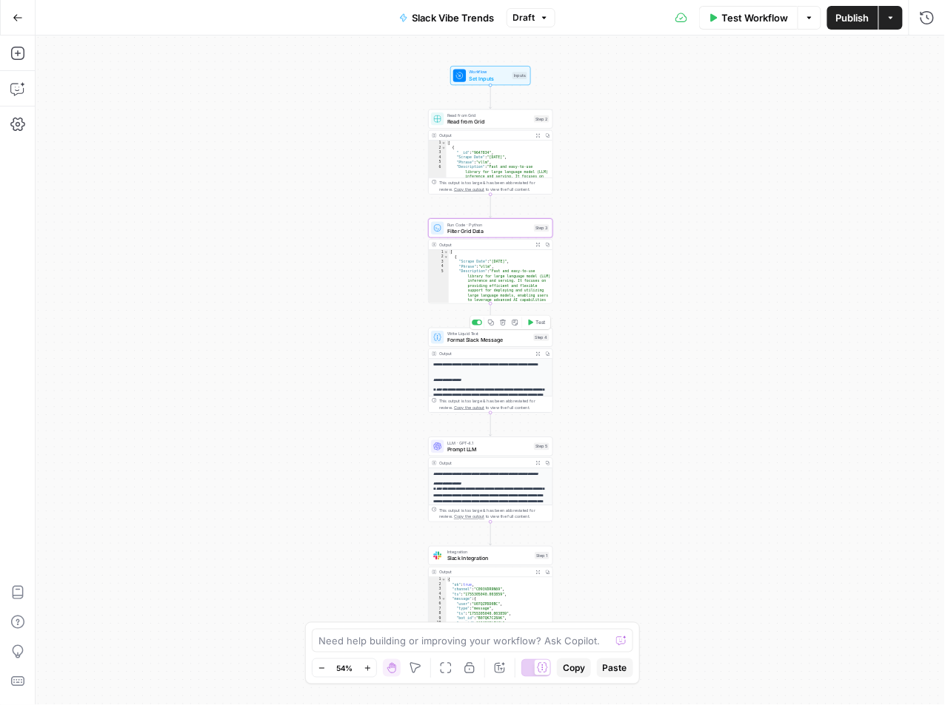
click at [500, 338] on span "Format Slack Message" at bounding box center [488, 340] width 83 height 8
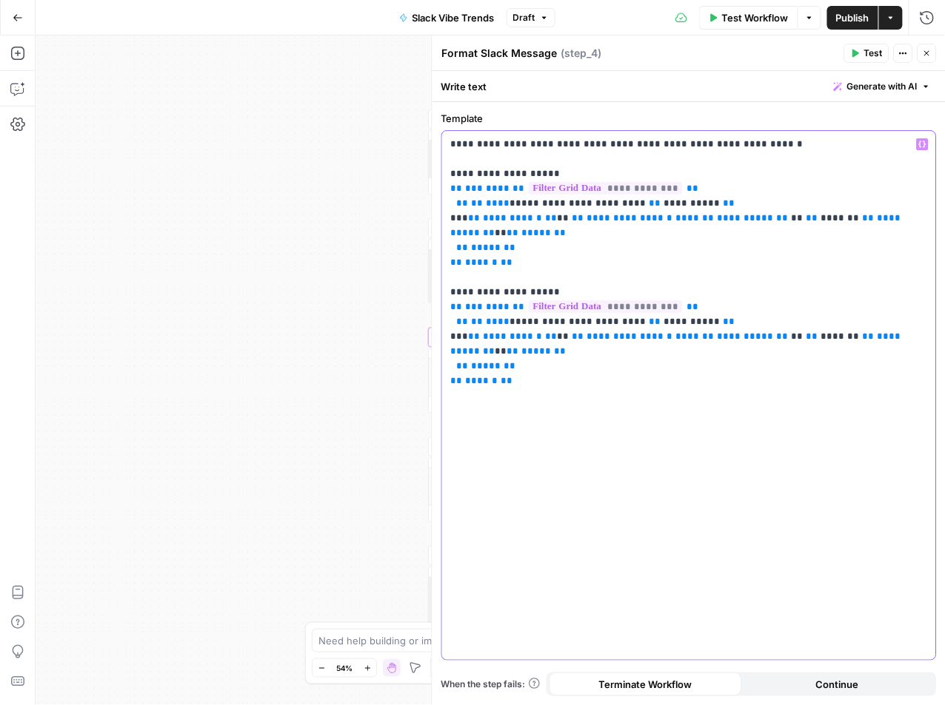
click at [670, 146] on p "**********" at bounding box center [689, 263] width 476 height 252
click at [765, 141] on p "**********" at bounding box center [689, 263] width 476 height 252
click at [932, 53] on button "Close" at bounding box center [926, 53] width 19 height 19
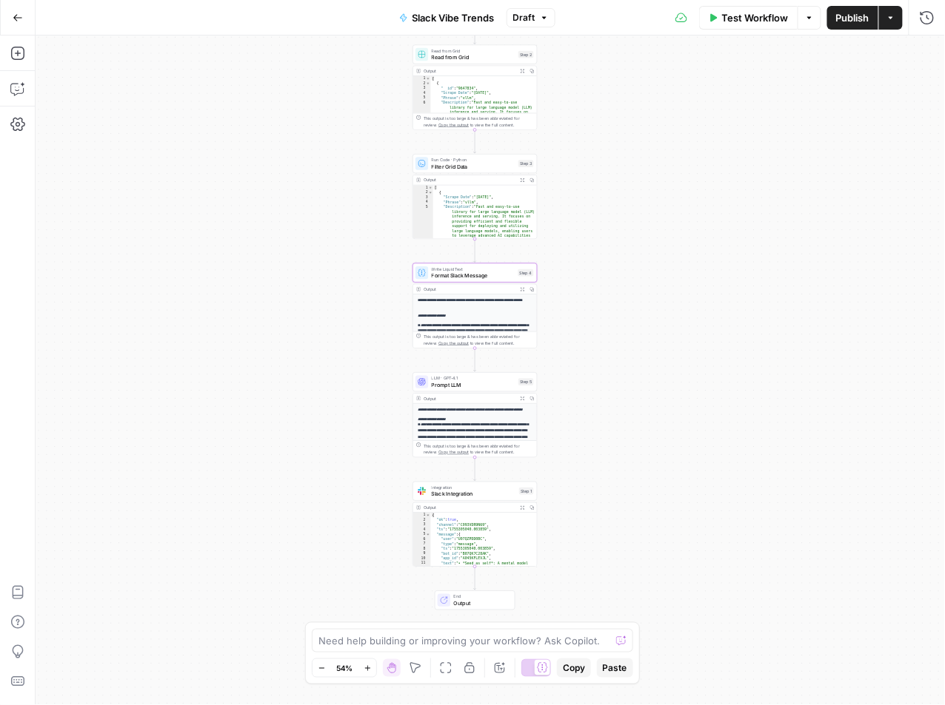
click at [489, 495] on span "Slack Integration" at bounding box center [474, 494] width 84 height 8
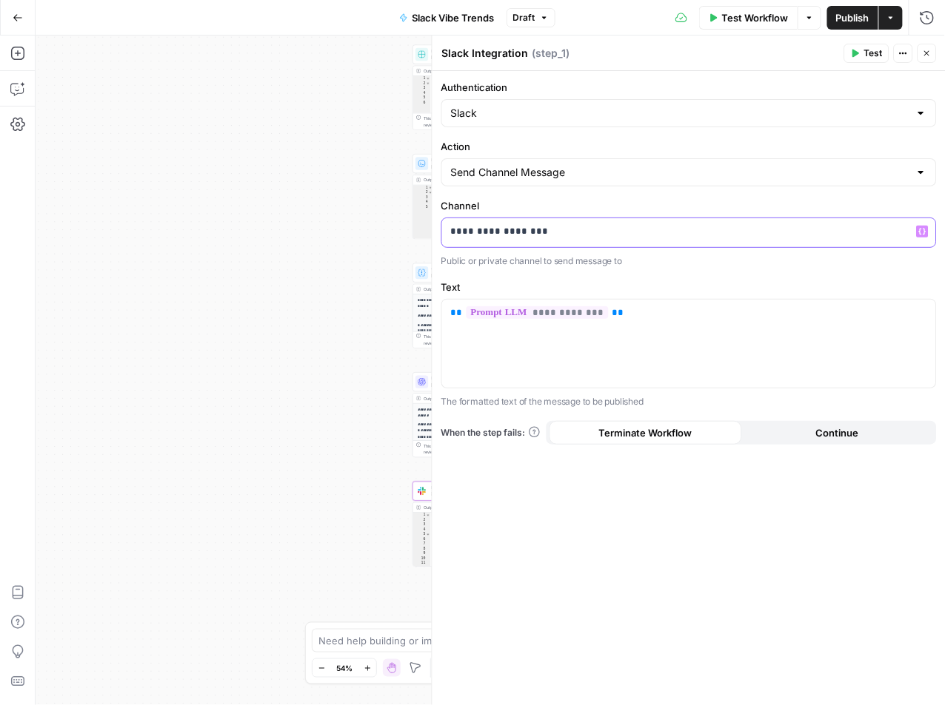
click at [584, 233] on p "**********" at bounding box center [689, 231] width 476 height 15
click at [509, 232] on p "**********" at bounding box center [689, 231] width 476 height 15
click at [489, 235] on p "**********" at bounding box center [689, 231] width 476 height 15
click at [475, 233] on p "**********" at bounding box center [689, 231] width 476 height 15
click at [745, 21] on span "Test Workflow" at bounding box center [755, 17] width 67 height 15
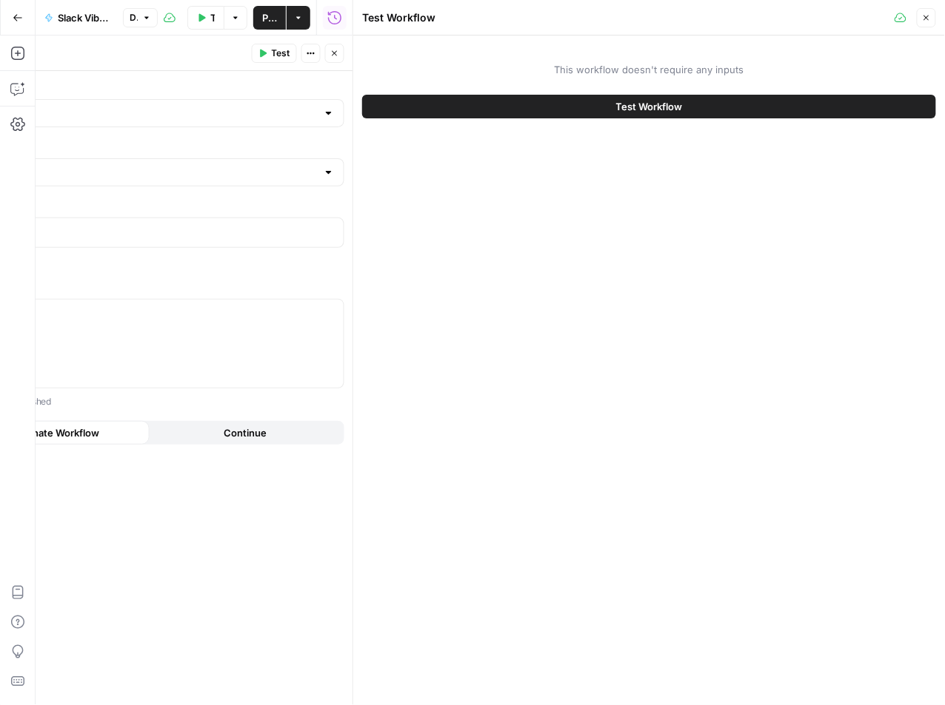
click at [725, 108] on button "Test Workflow" at bounding box center [649, 107] width 574 height 24
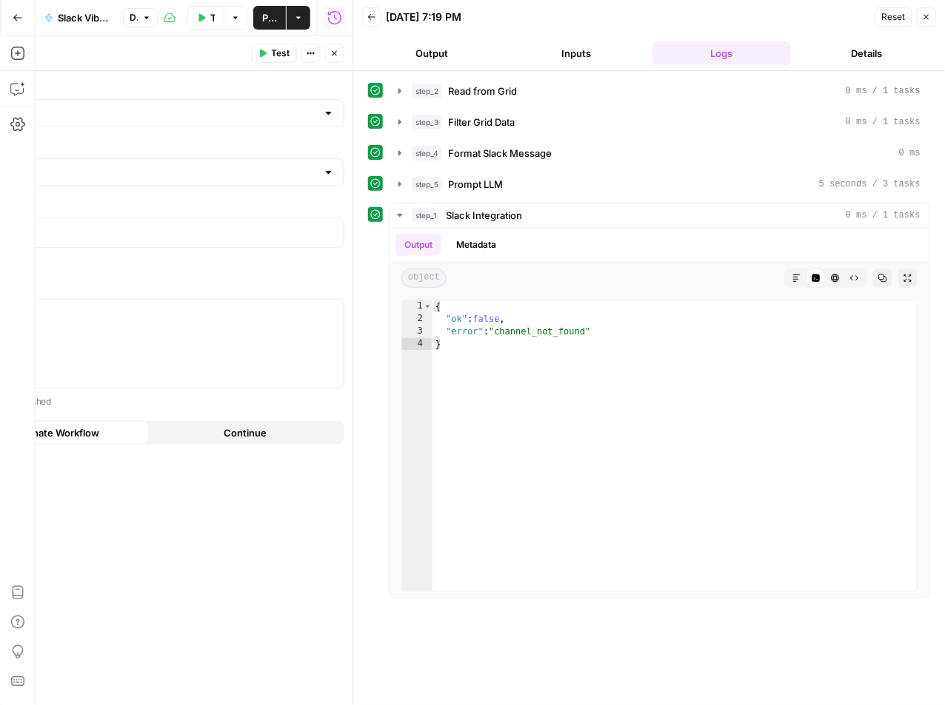
click at [326, 256] on p "Public or private channel to send message to" at bounding box center [96, 261] width 495 height 15
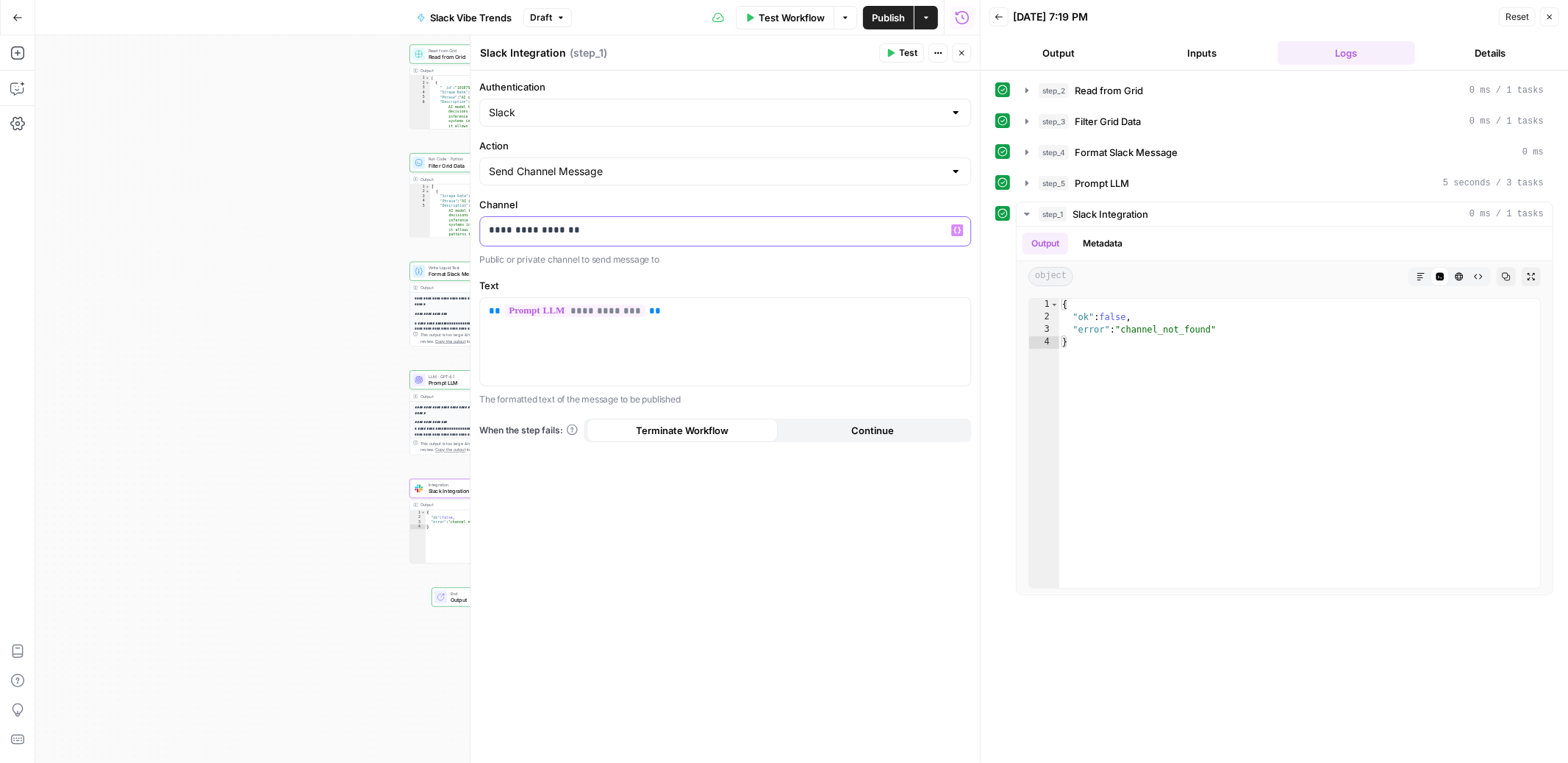
click at [561, 234] on p "**********" at bounding box center [725, 229] width 473 height 15
click at [892, 58] on button "Test" at bounding box center [901, 53] width 45 height 19
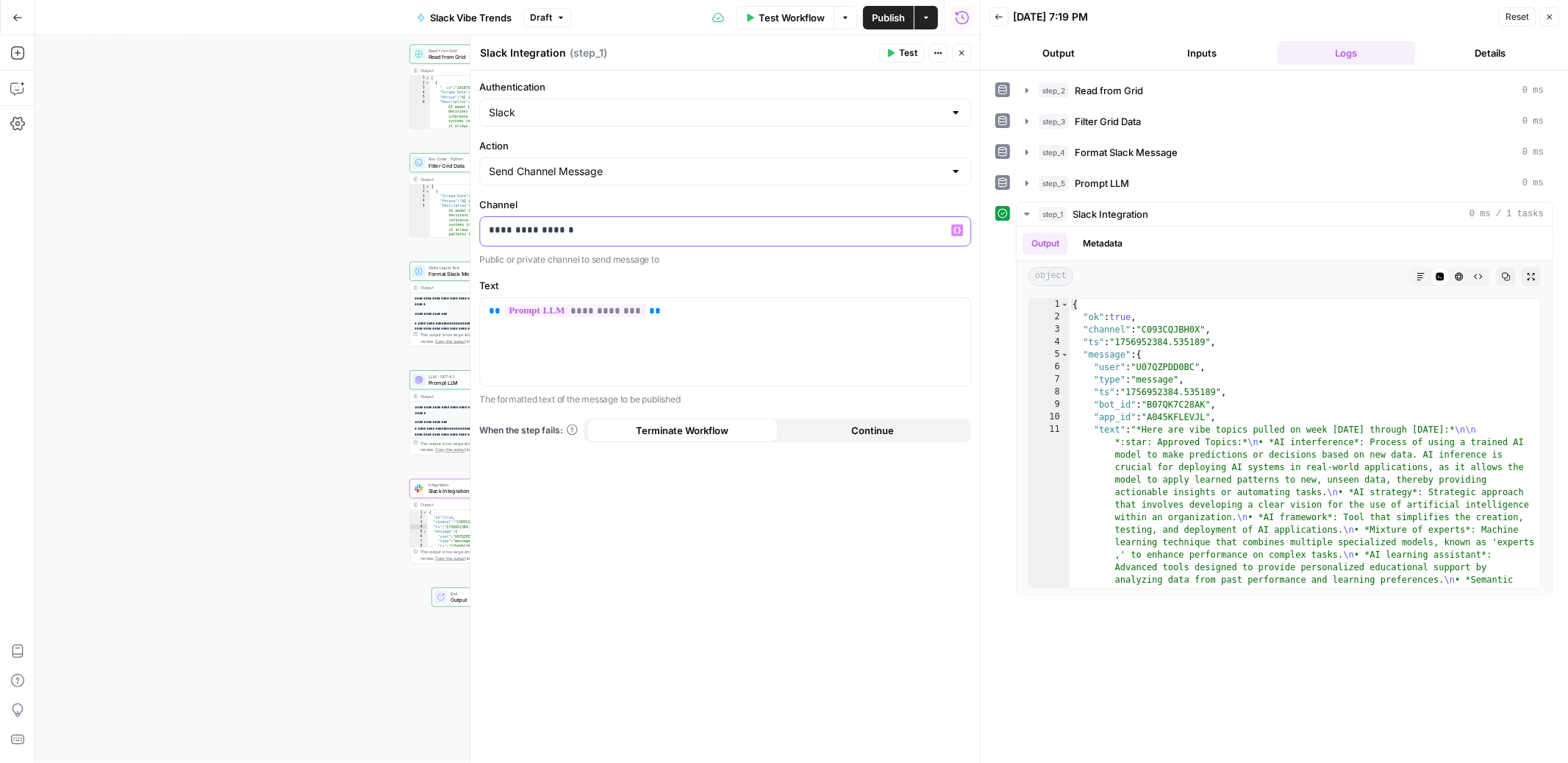
drag, startPoint x: 581, startPoint y: 229, endPoint x: 496, endPoint y: 229, distance: 85.0
click at [496, 229] on p "**********" at bounding box center [725, 229] width 473 height 15
click at [904, 49] on span "Test" at bounding box center [908, 53] width 19 height 13
